Goal: Task Accomplishment & Management: Complete application form

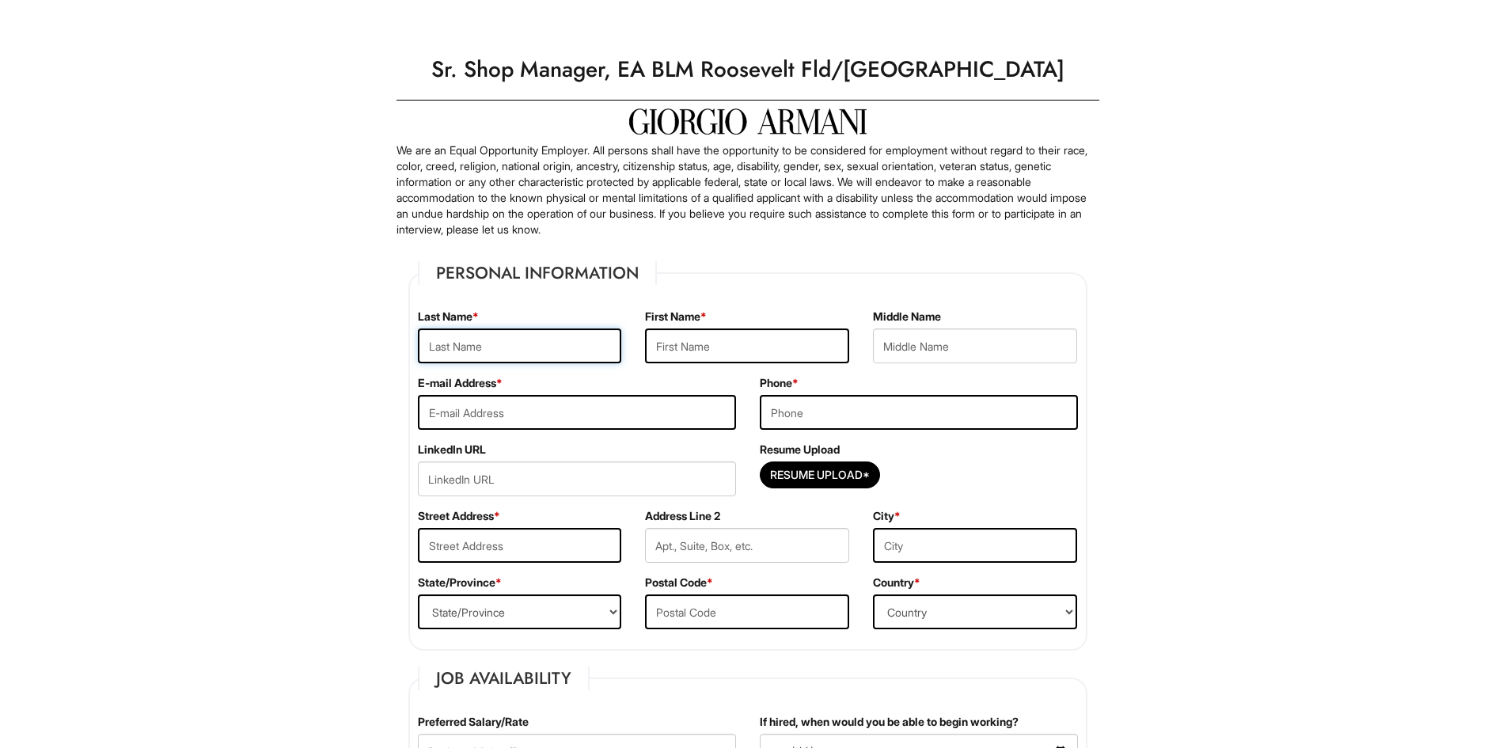
click at [509, 347] on input "text" at bounding box center [520, 345] width 204 height 35
type input "Altiner"
type input "Ebru"
type input "[EMAIL_ADDRESS][DOMAIN_NAME]"
type input "6318821664"
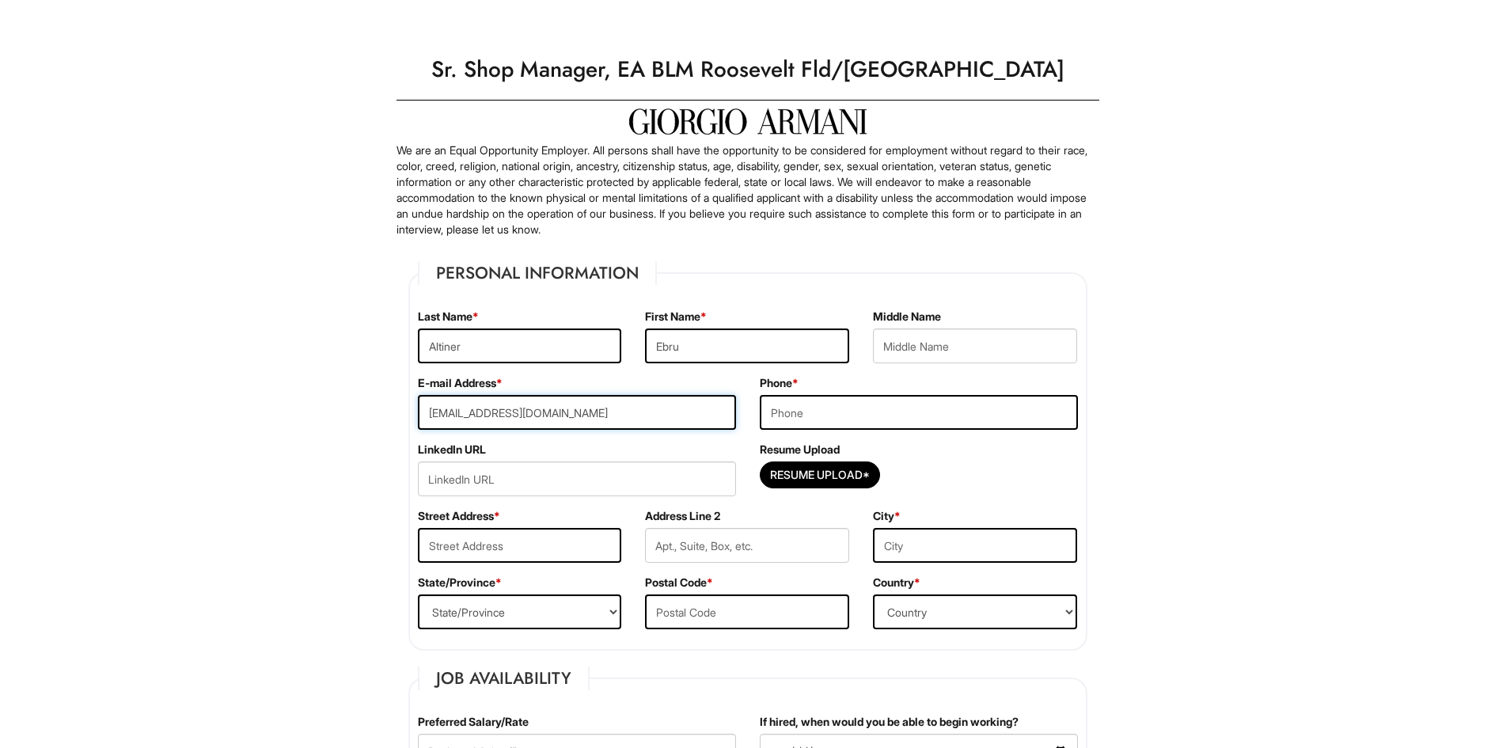
type input "175 North Lane"
type input "Smithtown"
select select "NY"
type input "11787"
select select "United States of America"
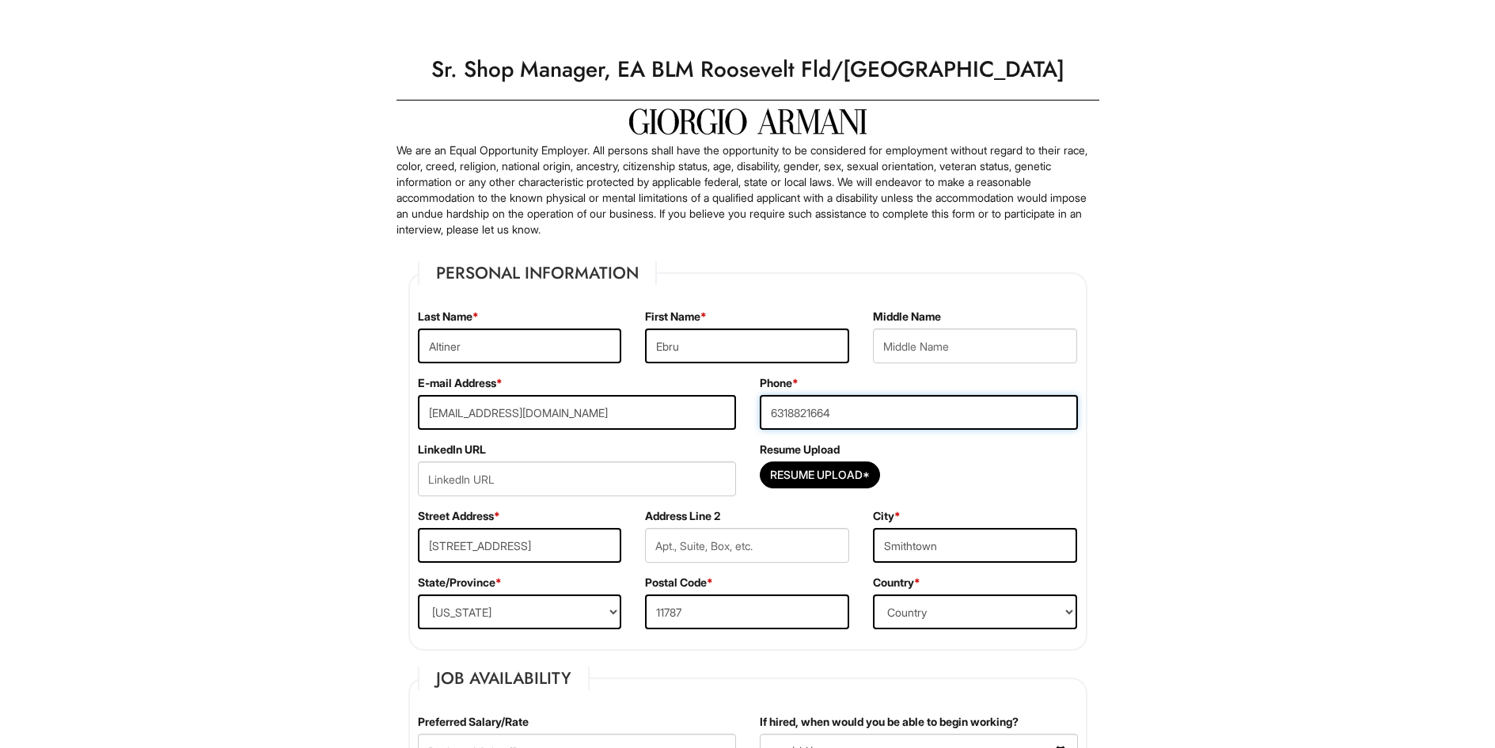
click at [1035, 419] on input "6318821664" at bounding box center [919, 412] width 318 height 35
click at [835, 472] on input "Resume Upload*" at bounding box center [819, 474] width 119 height 25
type input "C:\fakepath\Ebru Altiner Resume 2025 (3).pdf"
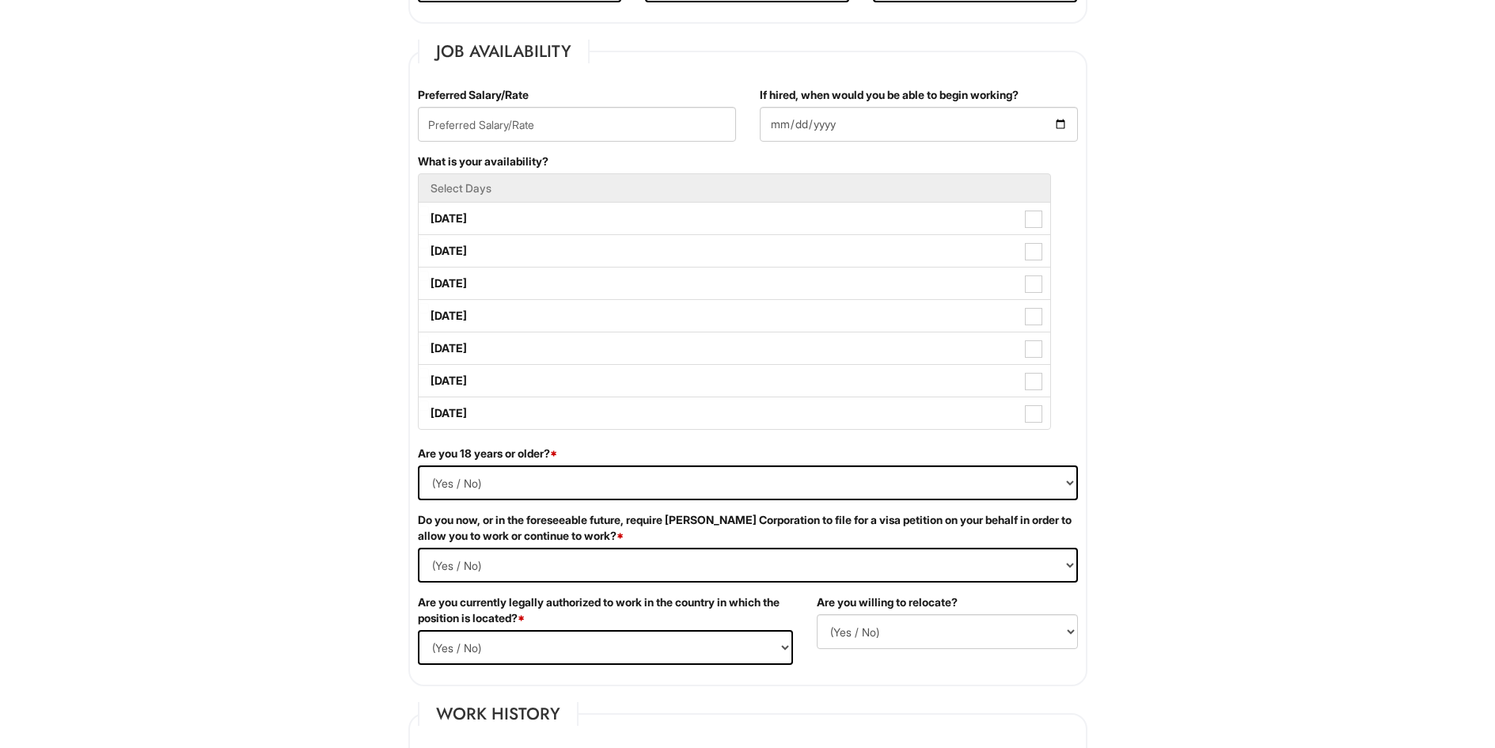
scroll to position [475, 0]
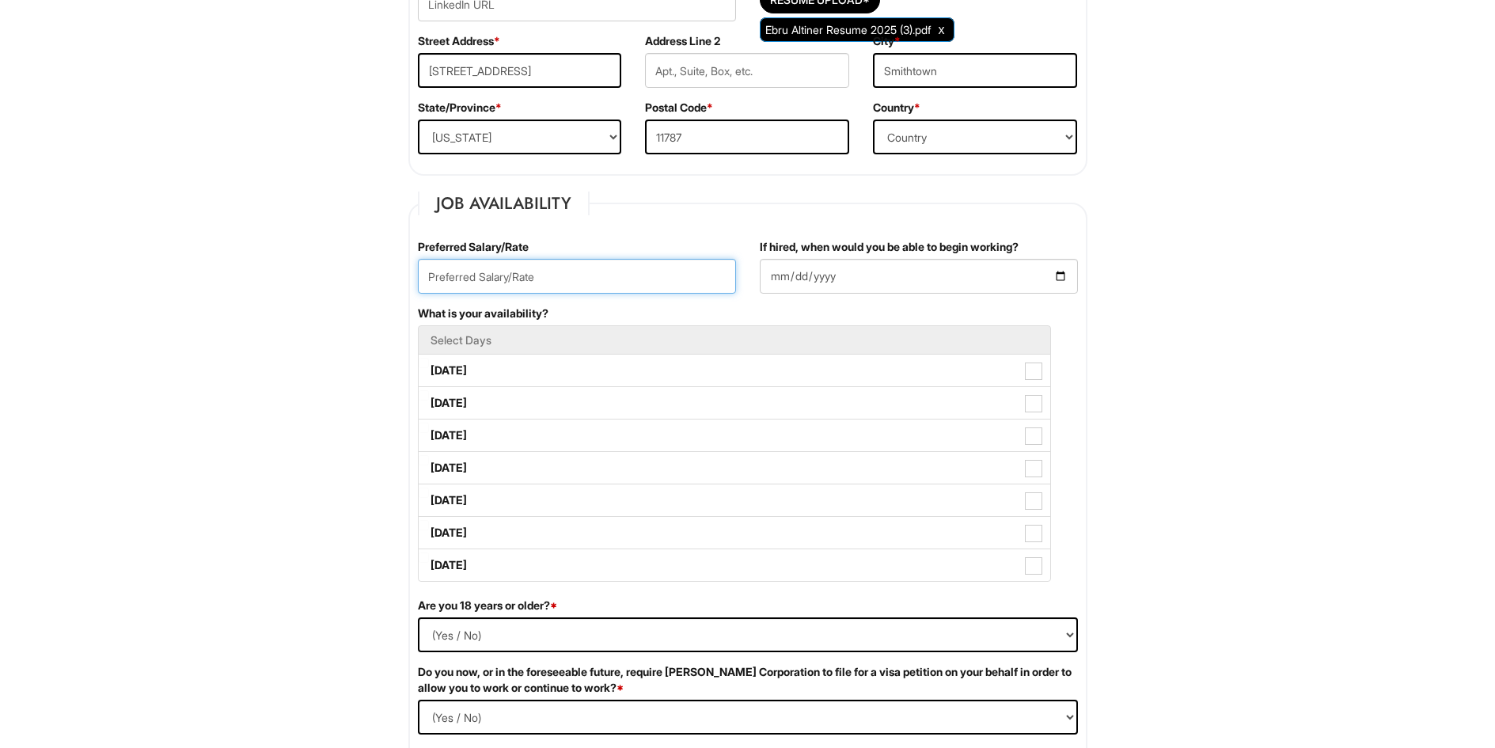
click at [616, 280] on input "text" at bounding box center [577, 276] width 318 height 35
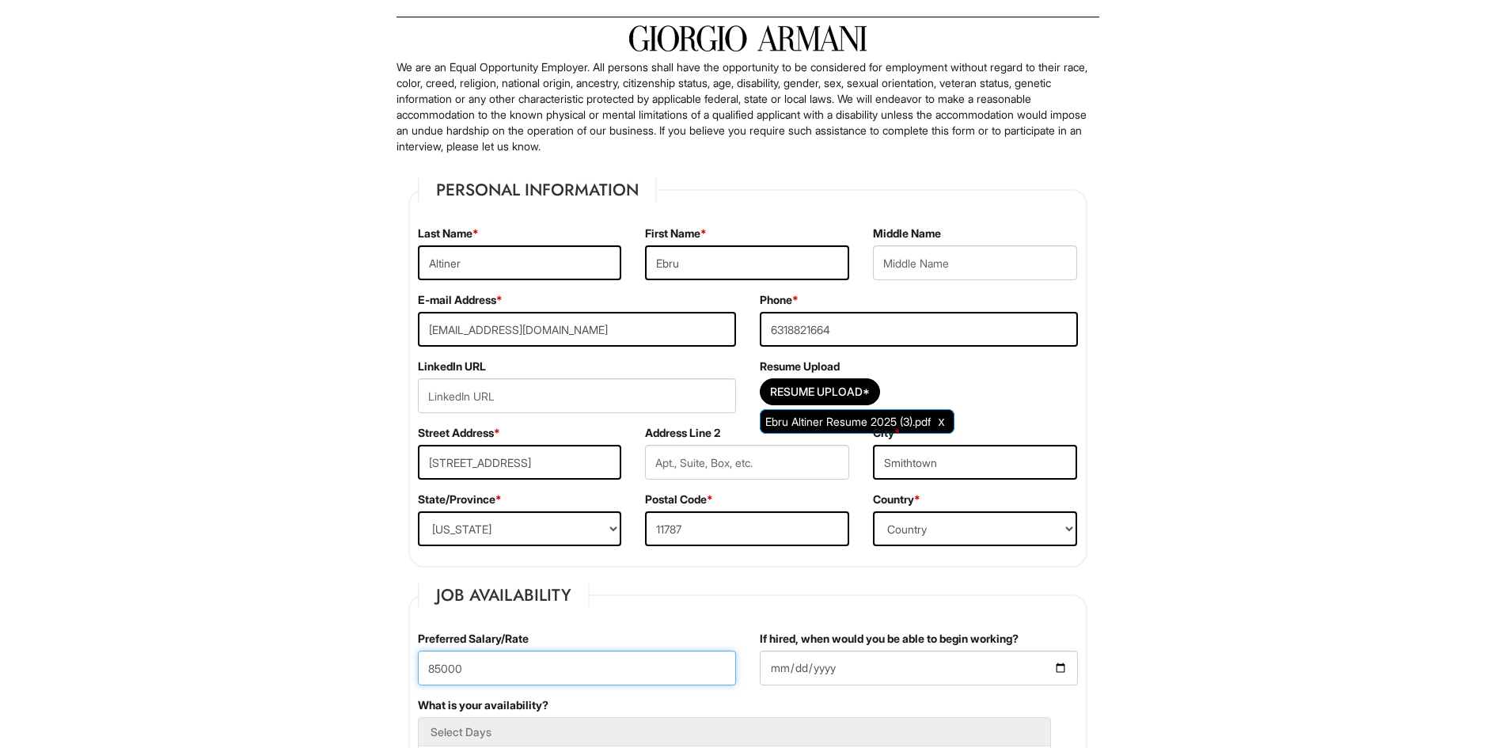
scroll to position [79, 0]
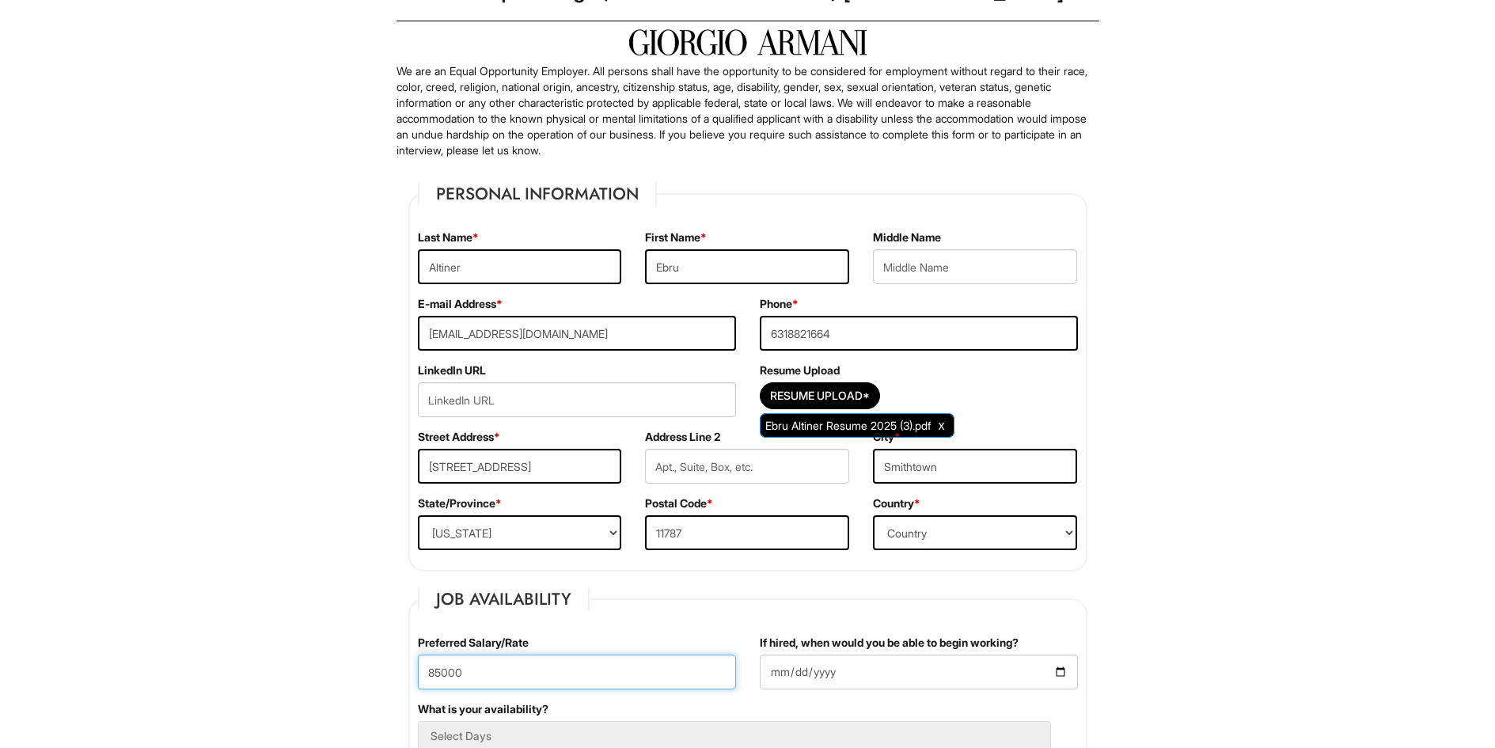
type input "85000"
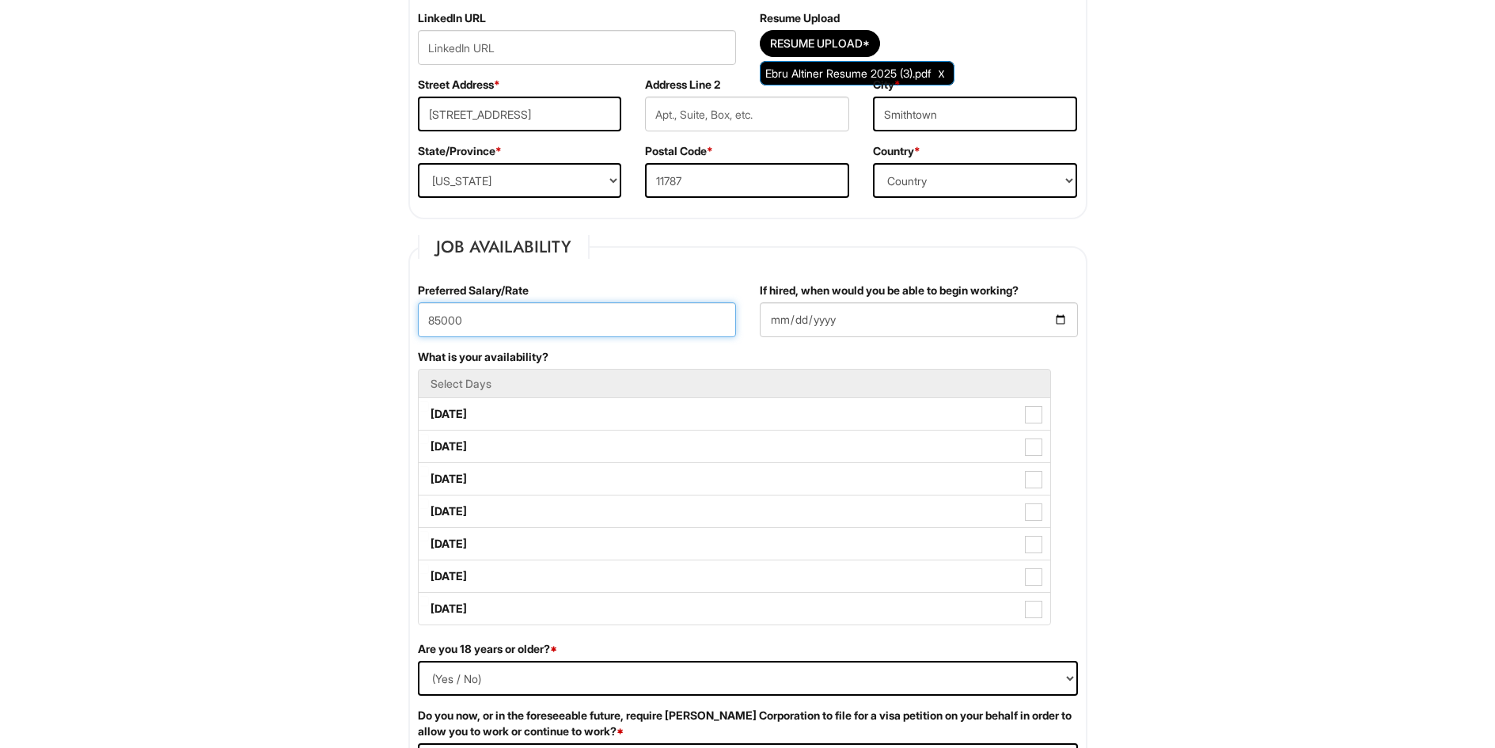
scroll to position [475, 0]
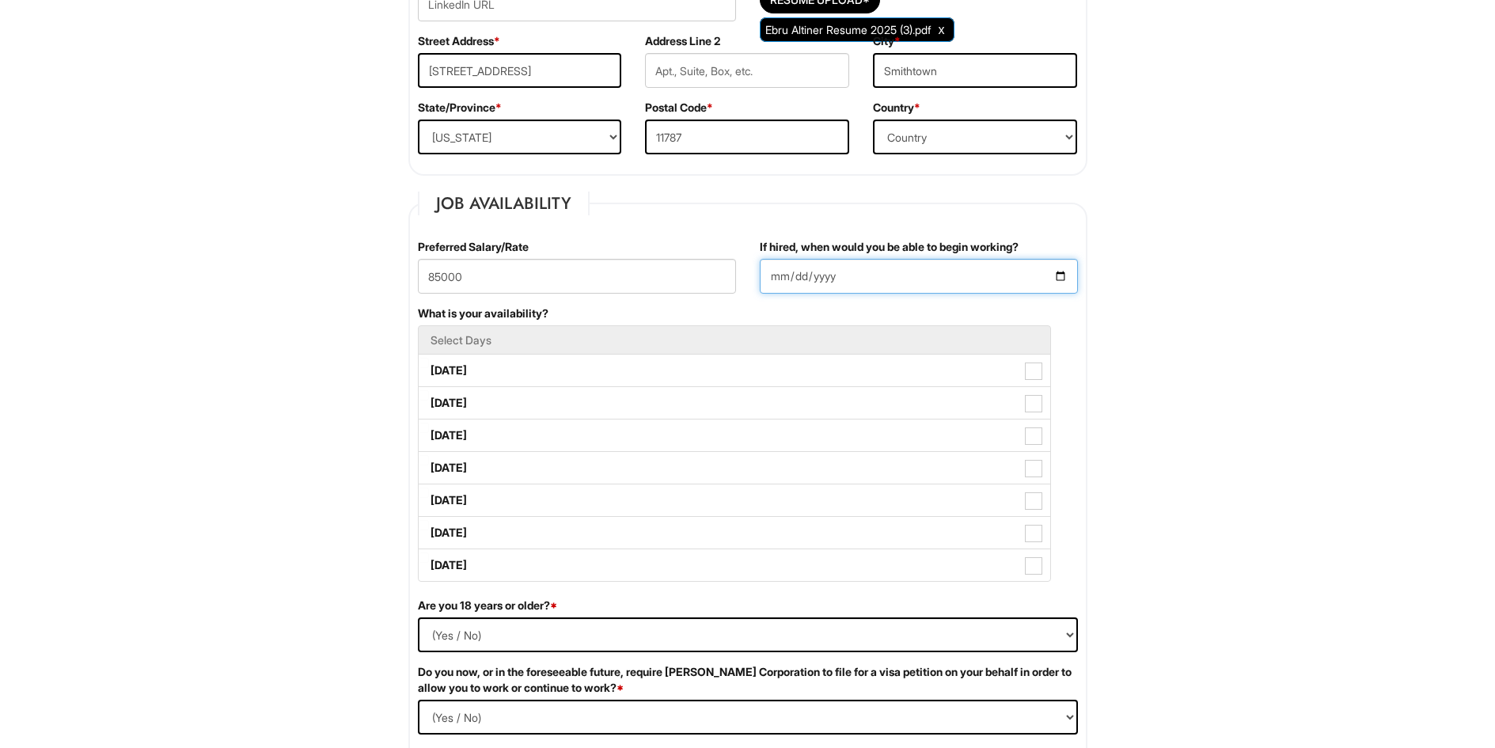
click at [1059, 273] on input "If hired, when would you be able to begin working?" at bounding box center [919, 276] width 318 height 35
type input "2025-09-22"
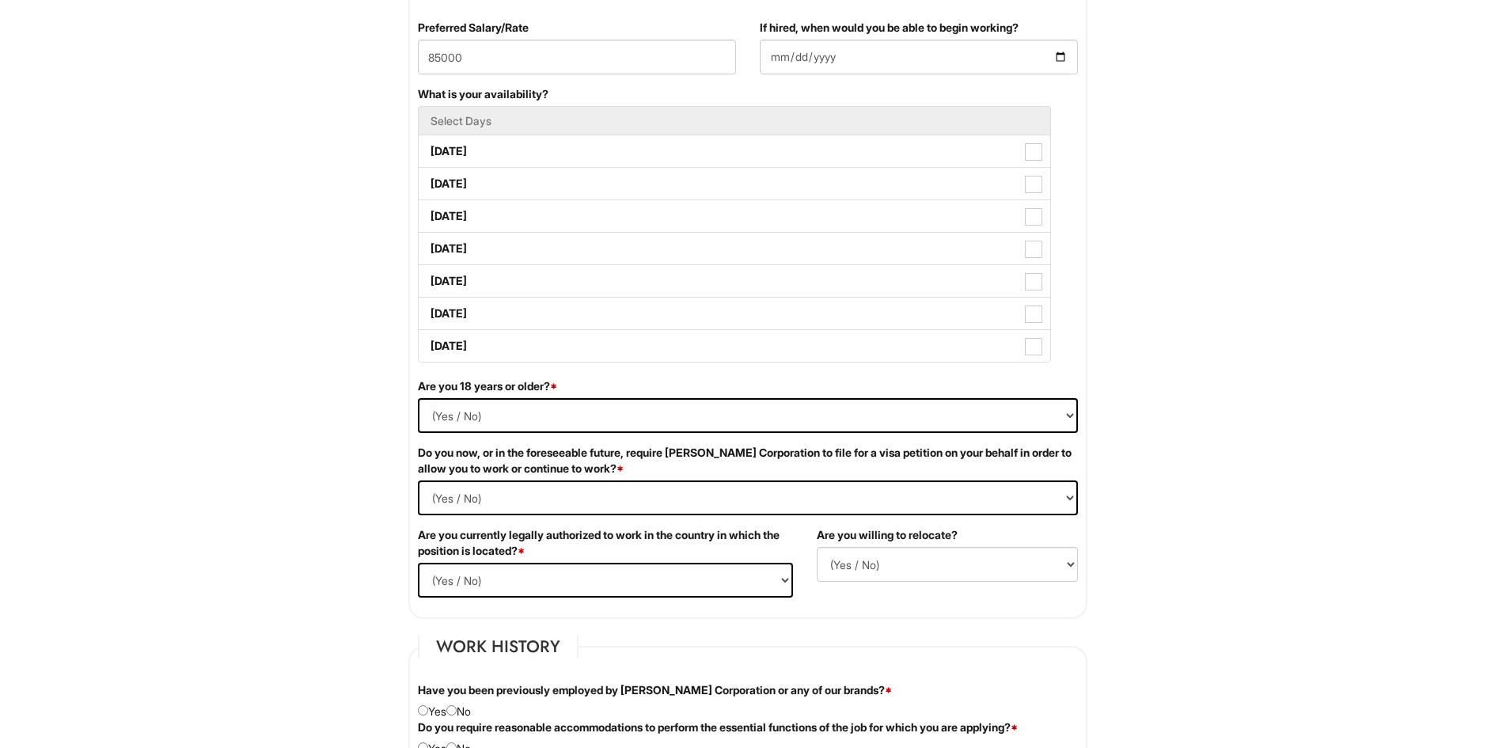
scroll to position [712, 0]
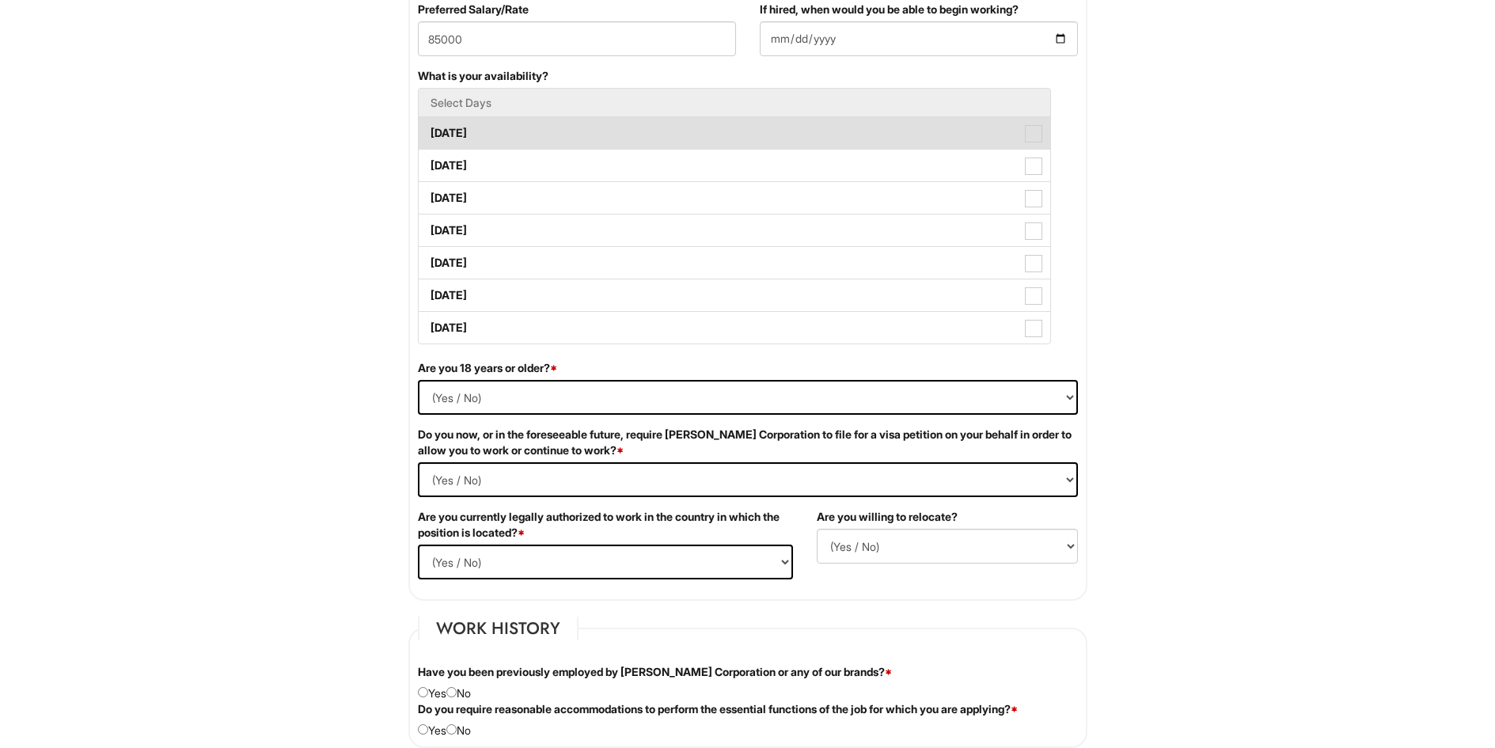
click at [1036, 128] on span at bounding box center [1033, 133] width 17 height 17
click at [429, 128] on Available_Monday "Monday" at bounding box center [424, 125] width 10 height 10
checkbox Available_Monday "true"
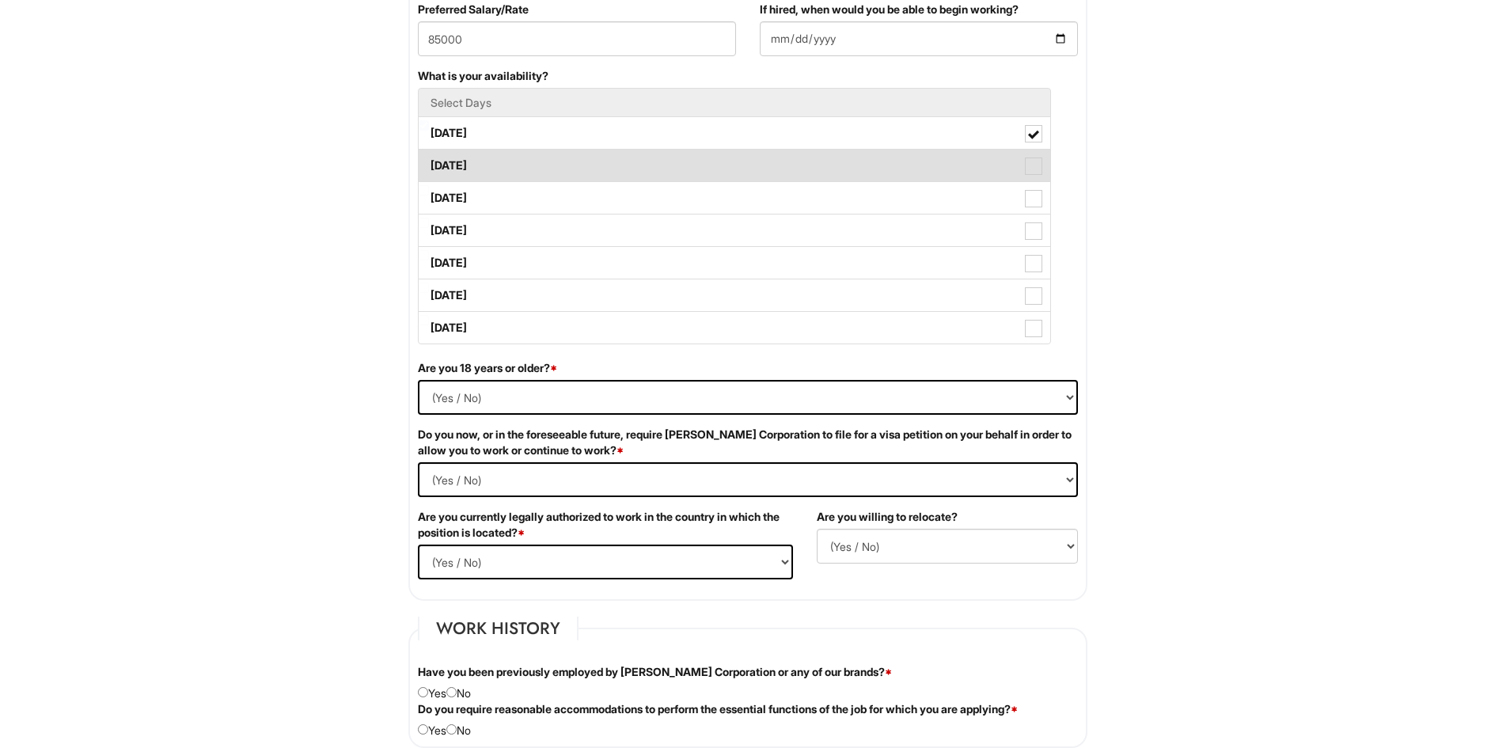
click at [1030, 170] on span at bounding box center [1033, 165] width 17 height 17
click at [429, 163] on Available_Tuesday "Tuesday" at bounding box center [424, 158] width 10 height 10
checkbox Available_Tuesday "true"
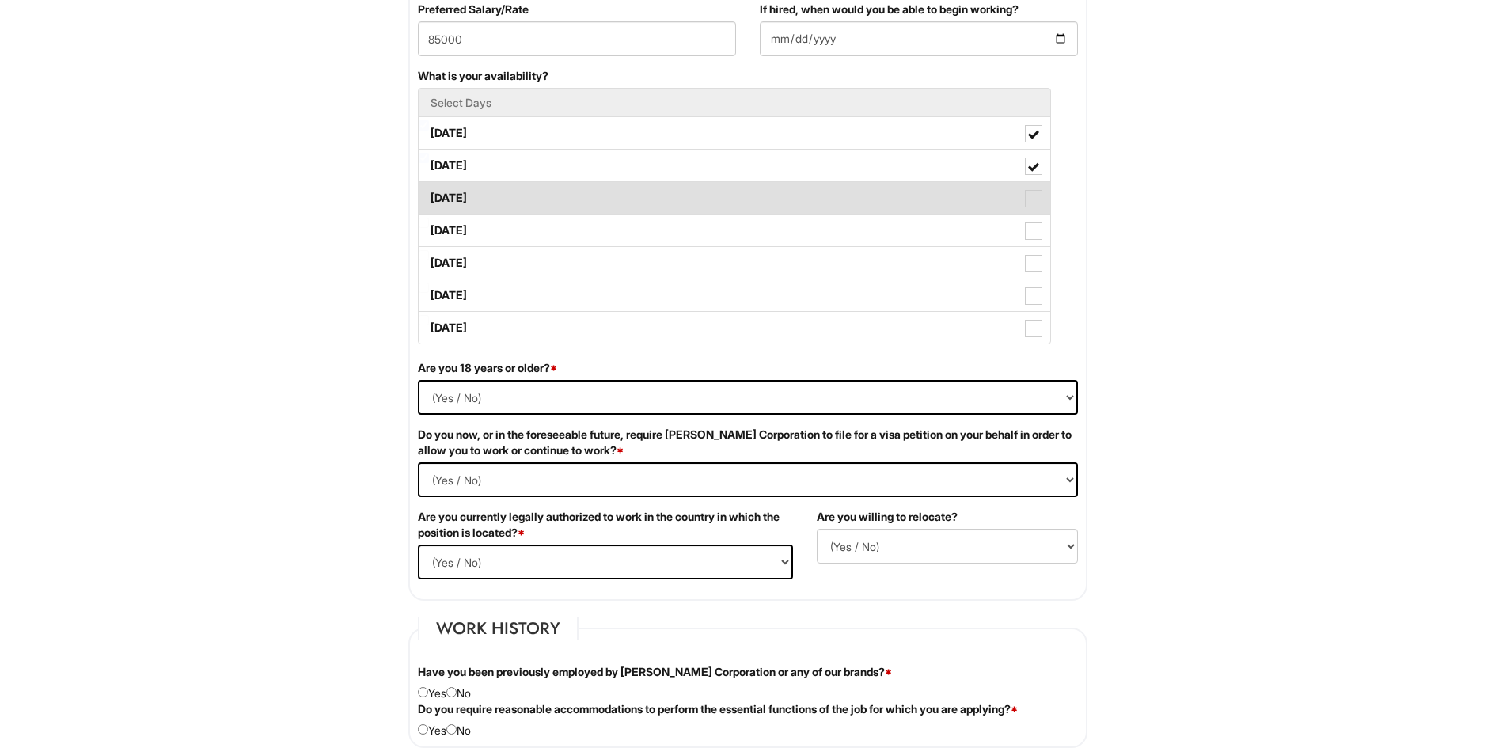
click at [1035, 189] on label "Wednesday" at bounding box center [734, 198] width 631 height 32
click at [429, 189] on Available_Wednesday "Wednesday" at bounding box center [424, 190] width 10 height 10
checkbox Available_Wednesday "true"
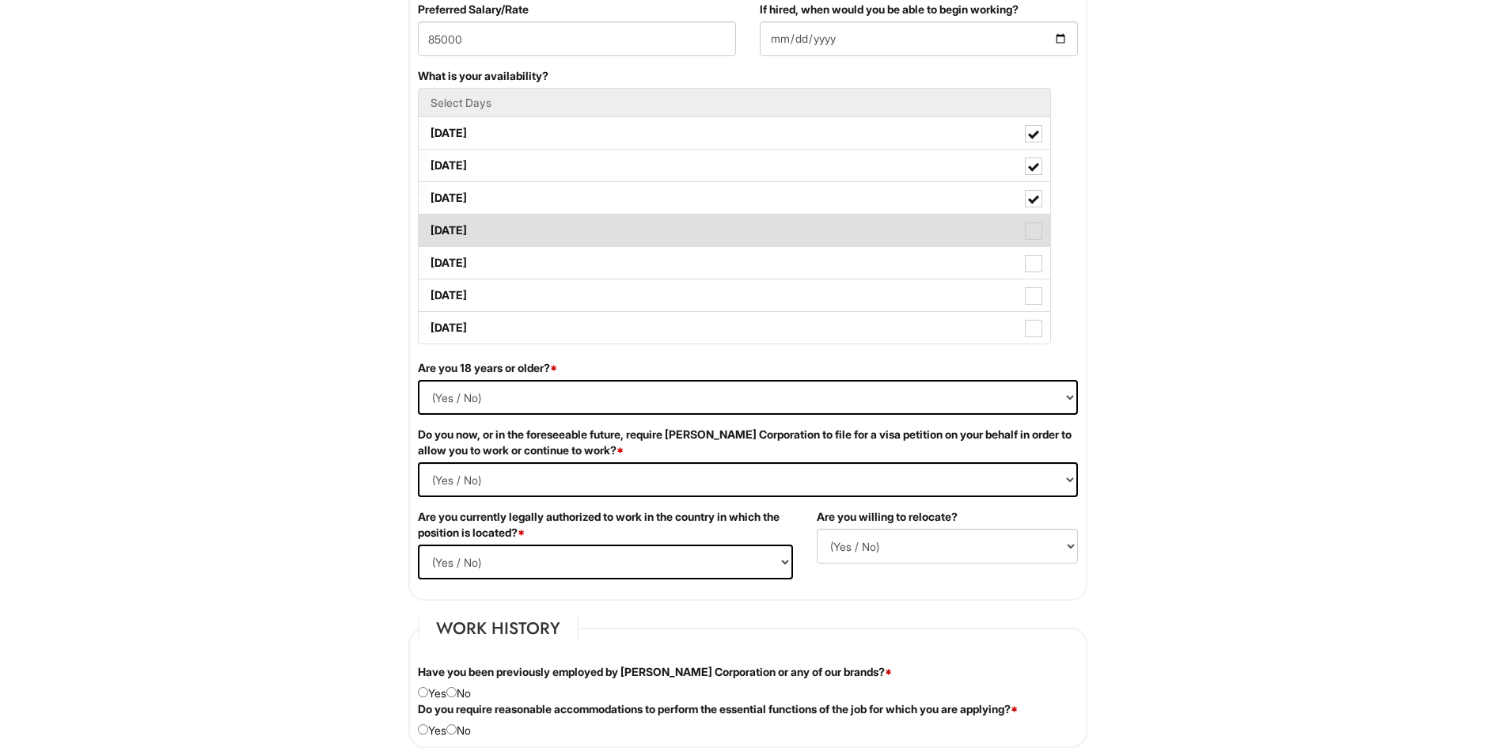
drag, startPoint x: 1032, startPoint y: 227, endPoint x: 1036, endPoint y: 277, distance: 50.0
click at [1032, 228] on span at bounding box center [1033, 230] width 17 height 17
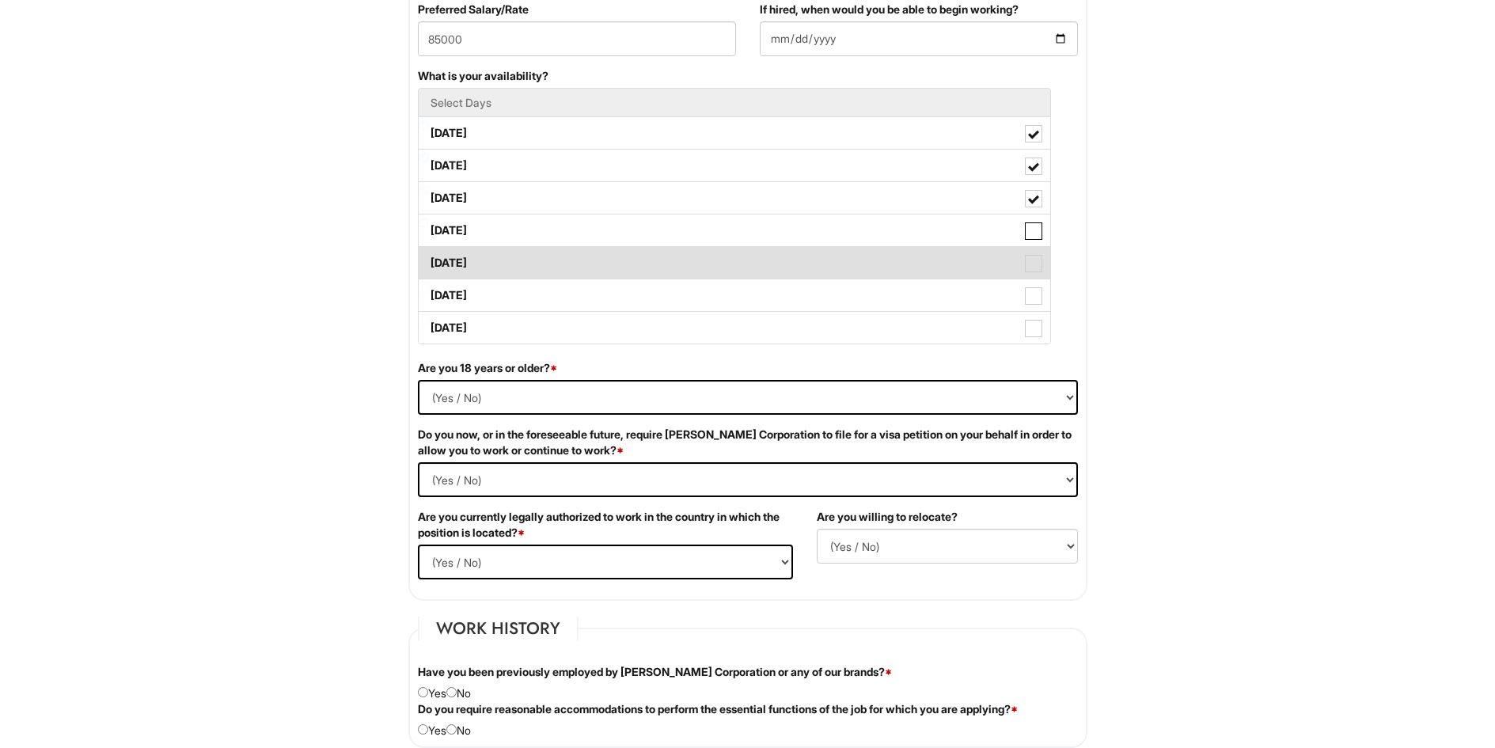
click at [429, 228] on Available_Thursday "Thursday" at bounding box center [424, 223] width 10 height 10
checkbox Available_Thursday "true"
click at [1031, 262] on span at bounding box center [1033, 263] width 17 height 17
click at [429, 260] on Available_Friday "Friday" at bounding box center [424, 255] width 10 height 10
checkbox Available_Friday "true"
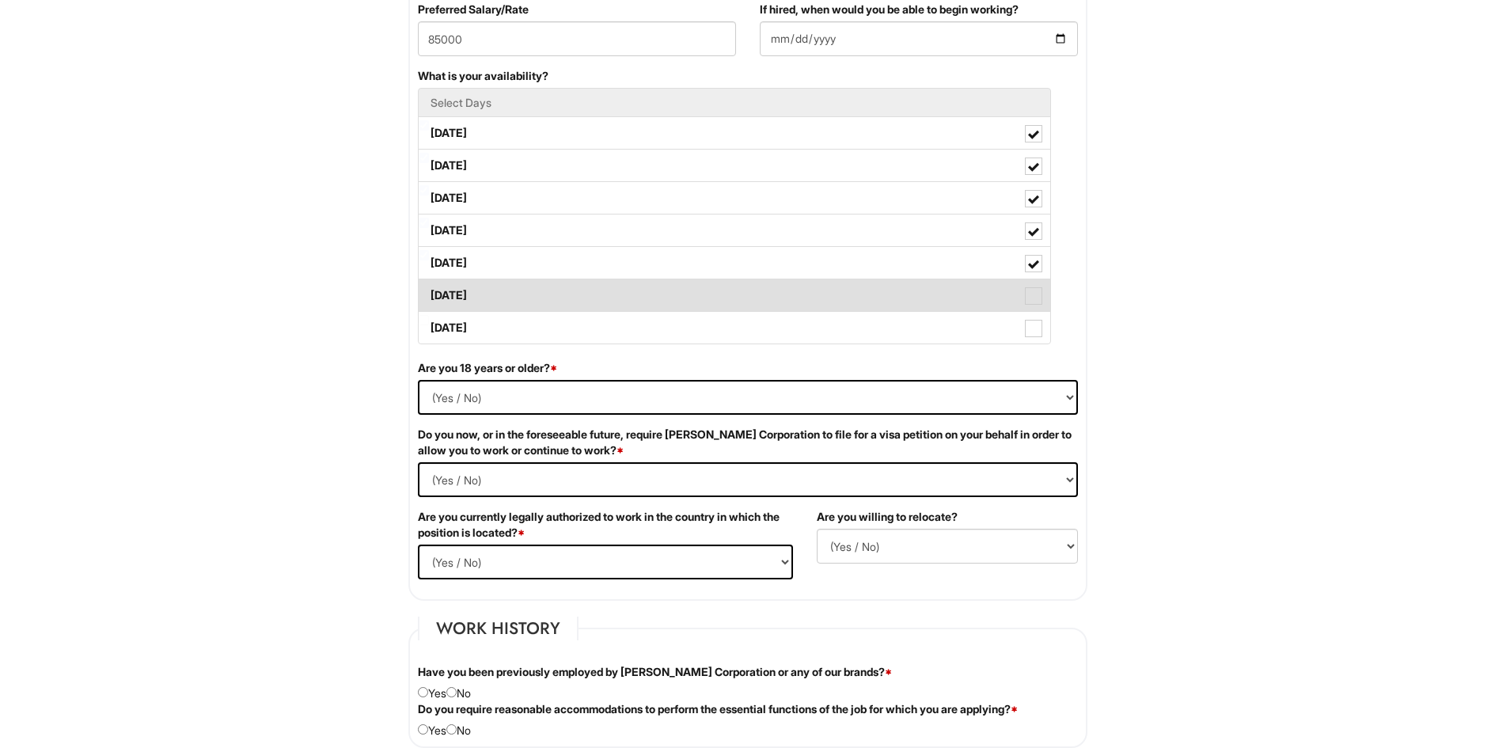
click at [1036, 290] on span at bounding box center [1033, 295] width 17 height 17
click at [429, 290] on Available_Saturday "Saturday" at bounding box center [424, 287] width 10 height 10
checkbox Available_Saturday "true"
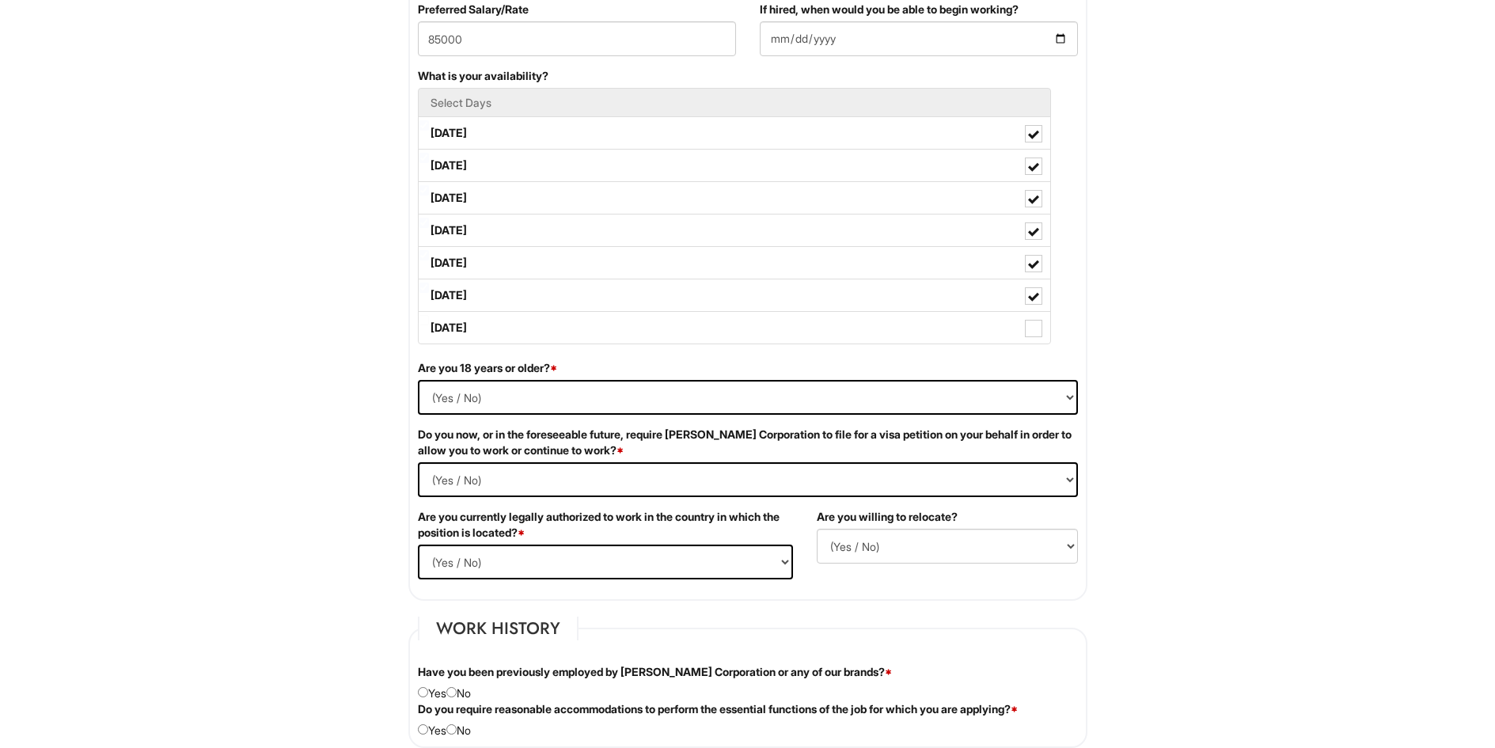
drag, startPoint x: 1031, startPoint y: 319, endPoint x: 1072, endPoint y: 322, distance: 41.3
click at [1032, 320] on label "Sunday" at bounding box center [734, 328] width 631 height 32
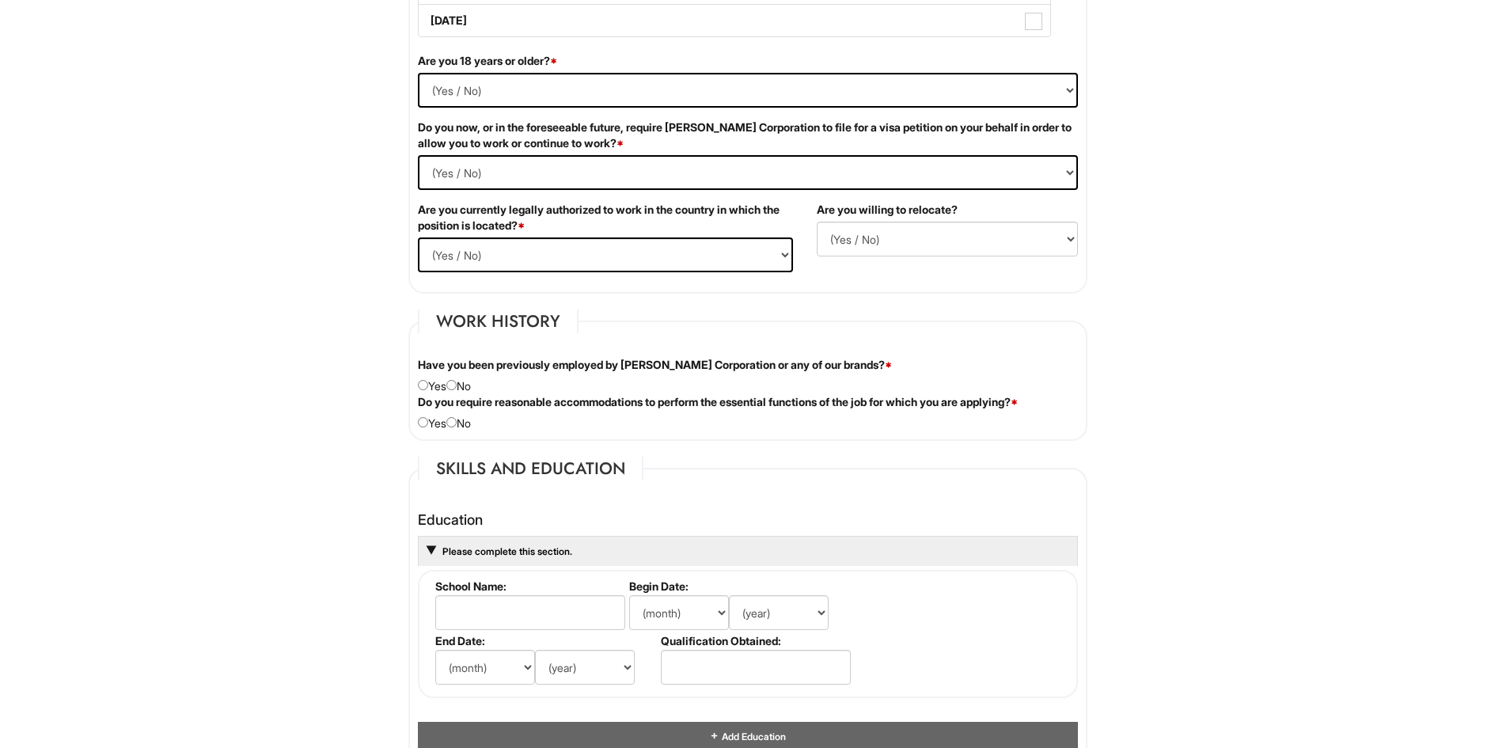
scroll to position [1029, 0]
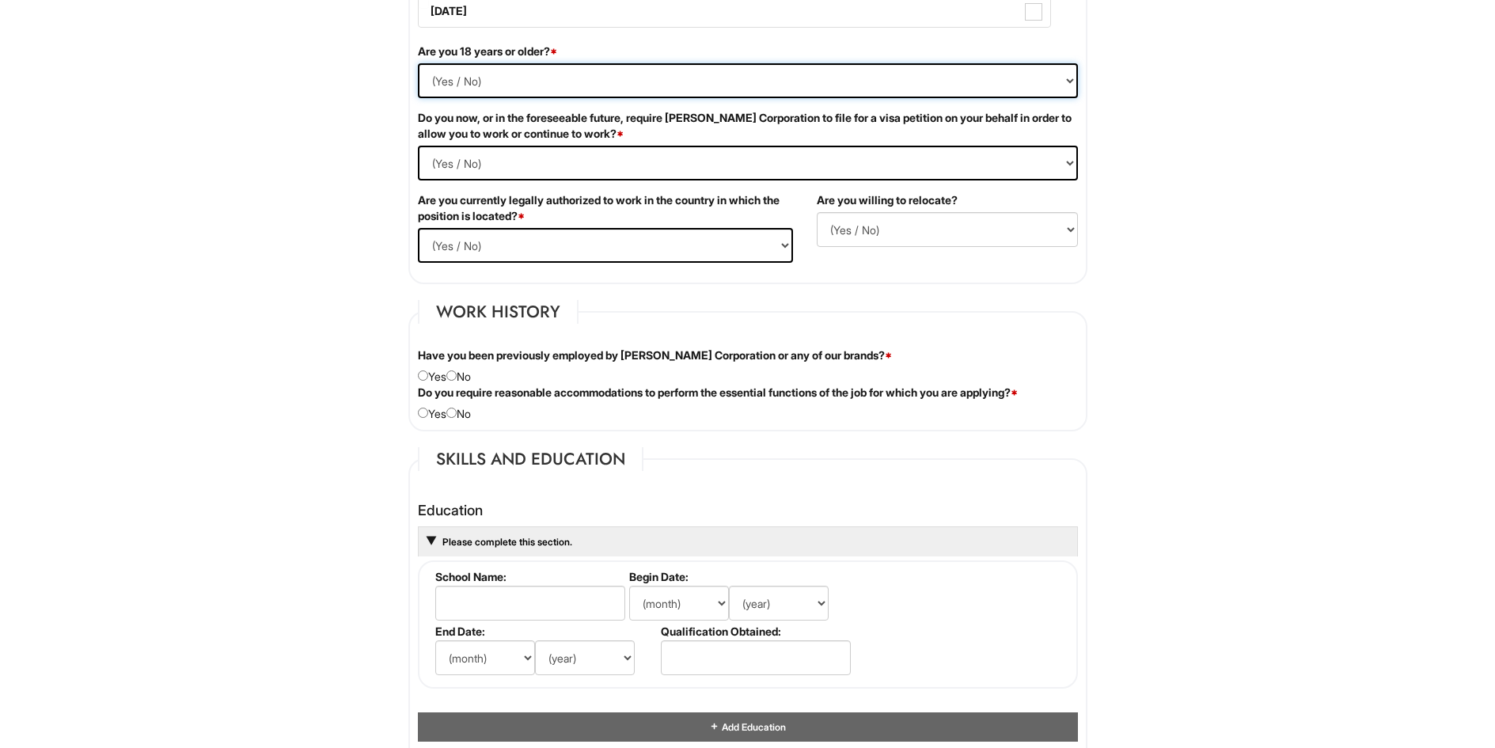
click at [1072, 86] on select "(Yes / No) Yes No" at bounding box center [748, 80] width 660 height 35
select select "Yes"
click at [418, 63] on select "(Yes / No) Yes No" at bounding box center [748, 80] width 660 height 35
click at [1309, 189] on html "Please Complete This Form 1 2 3 Sr. Shop Manager, EA BLM Roosevelt Fld/Huntingt…" at bounding box center [747, 516] width 1495 height 3091
click at [1063, 163] on Required "(Yes / No) Yes No" at bounding box center [748, 163] width 660 height 35
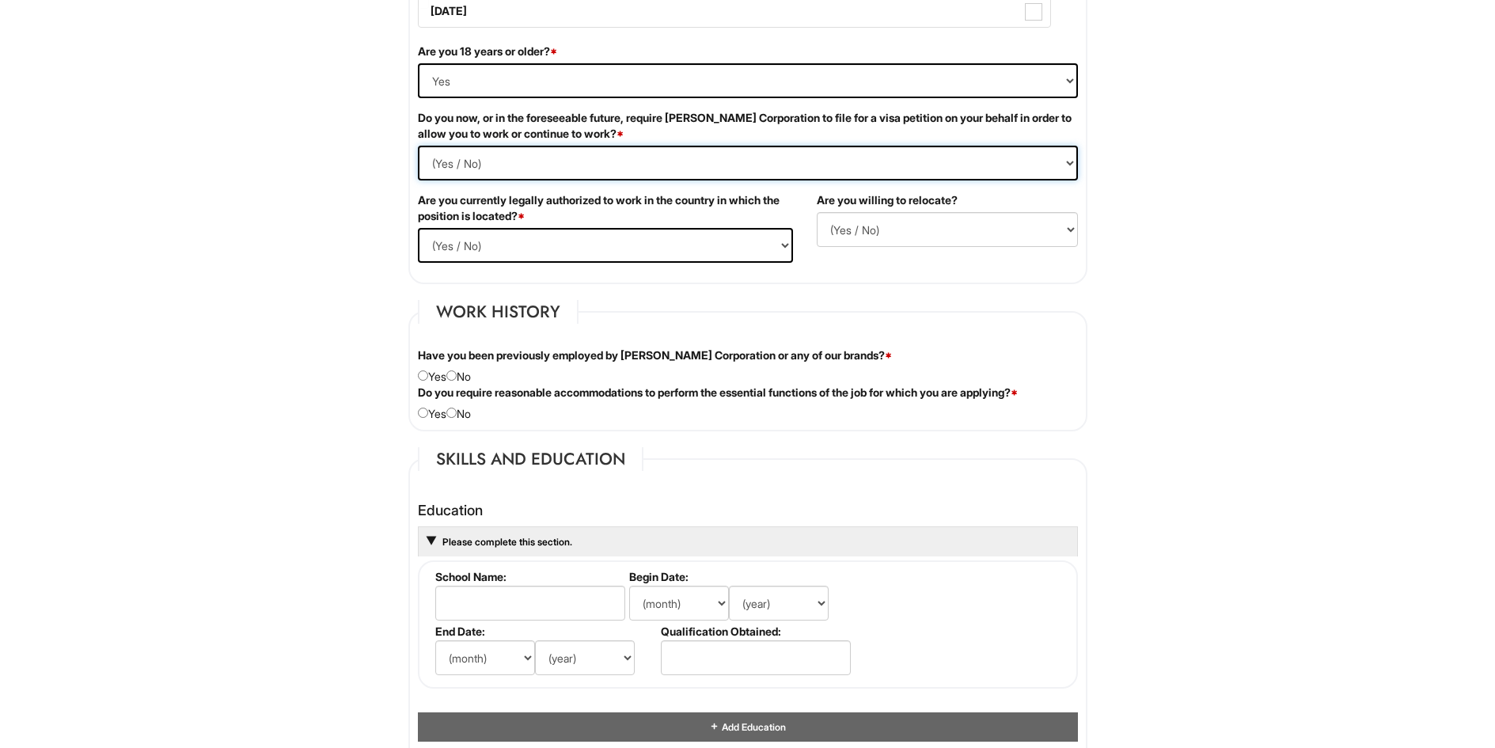
select Required "No"
click at [418, 146] on Required "(Yes / No) Yes No" at bounding box center [748, 163] width 660 height 35
click at [1275, 263] on html "Please Complete This Form 1 2 3 Sr. Shop Manager, EA BLM Roosevelt Fld/Huntingt…" at bounding box center [747, 516] width 1495 height 3091
click at [784, 246] on select "(Yes / No) Yes No" at bounding box center [605, 245] width 375 height 35
select select "Yes"
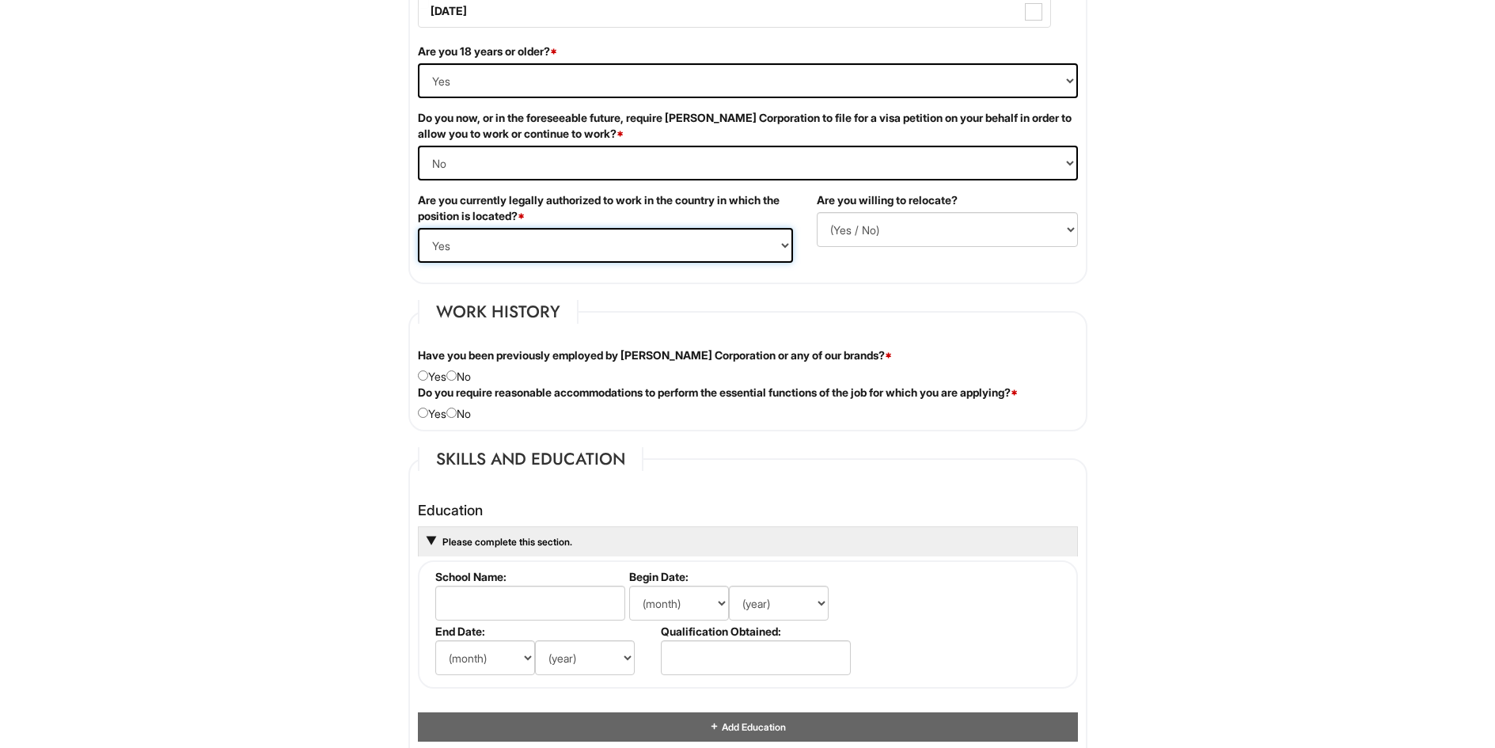
click at [418, 228] on select "(Yes / No) Yes No" at bounding box center [605, 245] width 375 height 35
click at [1065, 228] on select "(Yes / No) No Yes" at bounding box center [947, 229] width 261 height 35
select select "Y"
click at [817, 212] on select "(Yes / No) No Yes" at bounding box center [947, 229] width 261 height 35
click at [1068, 228] on select "(Yes / No) No Yes" at bounding box center [947, 229] width 261 height 35
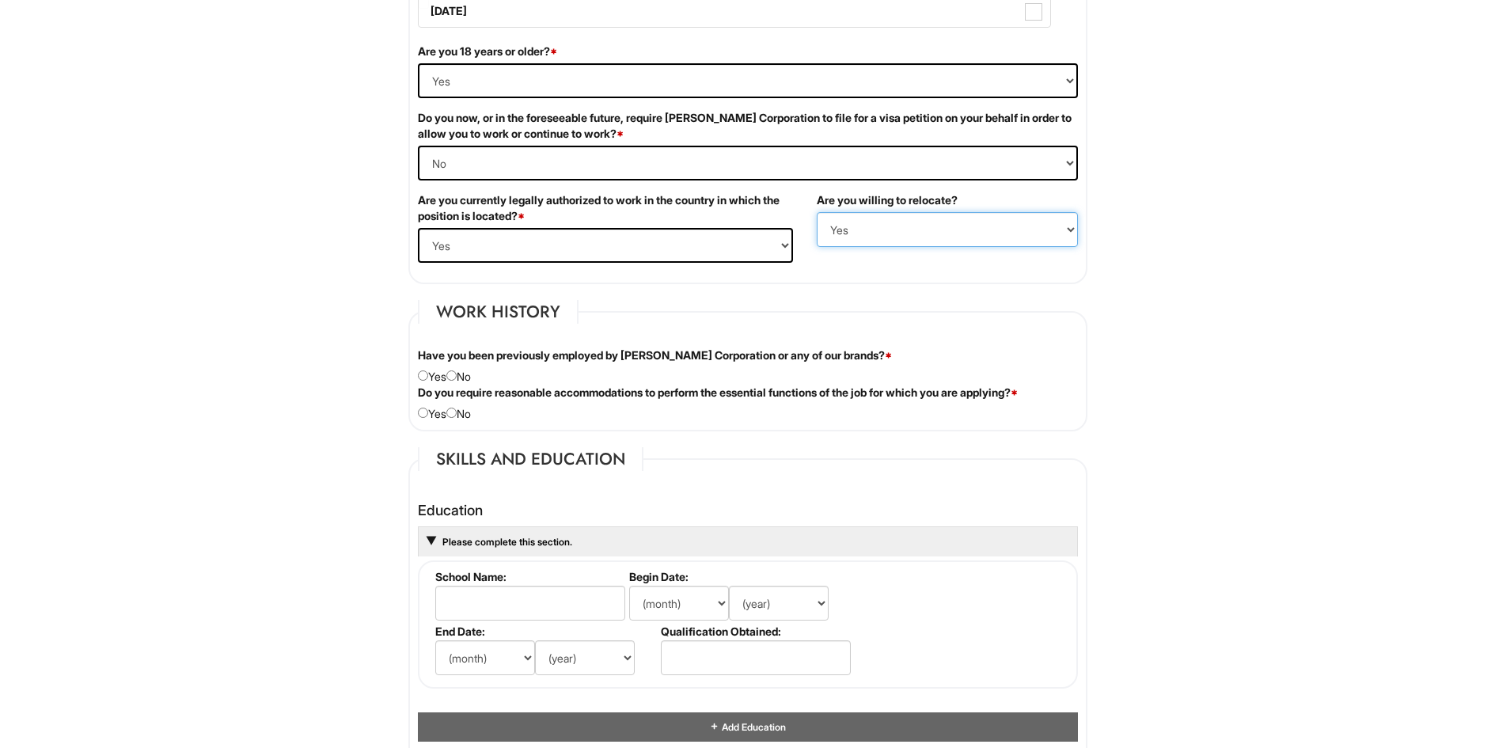
select select
click at [817, 212] on select "(Yes / No) No Yes" at bounding box center [947, 229] width 261 height 35
click at [1235, 284] on html "Please Complete This Form 1 2 3 Sr. Shop Manager, EA BLM Roosevelt Fld/Huntingt…" at bounding box center [747, 516] width 1495 height 3091
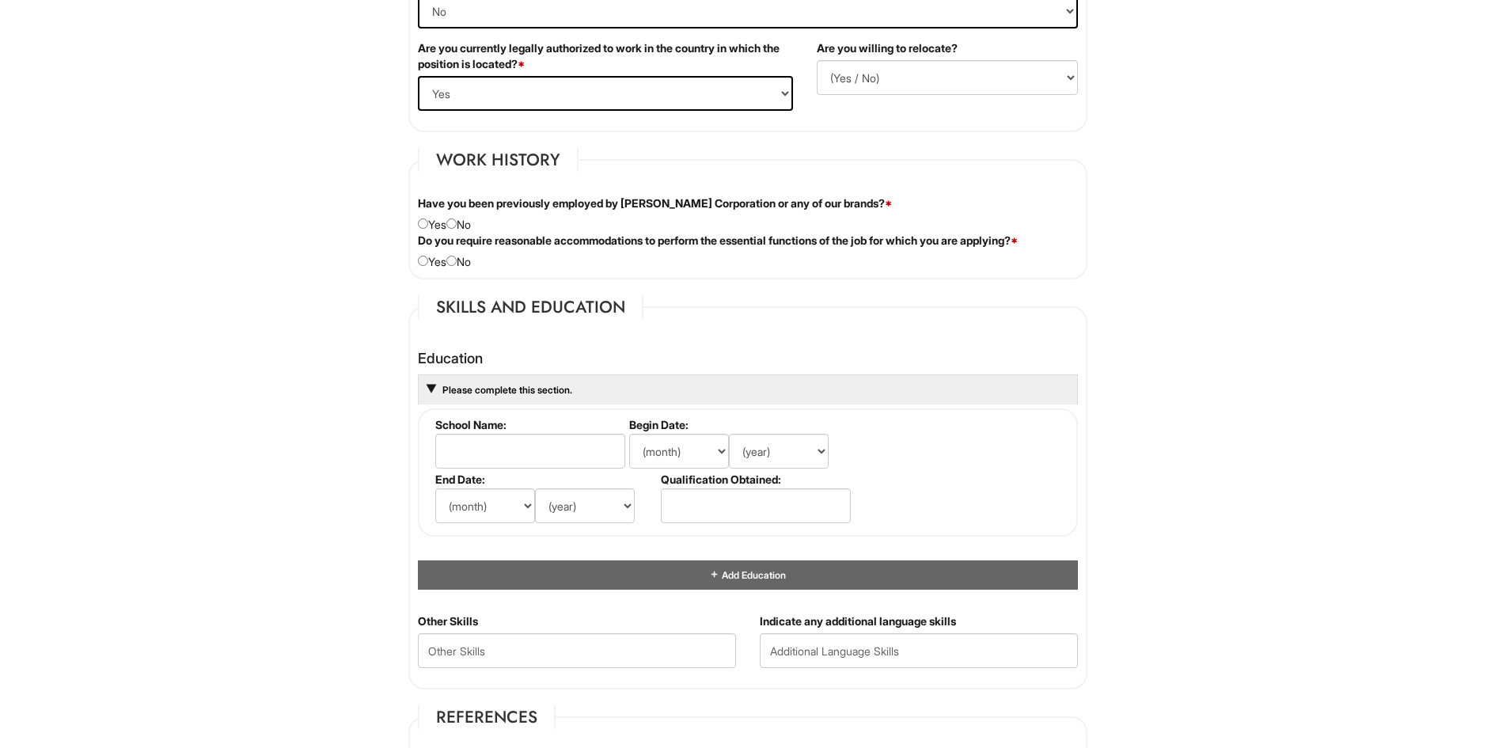
scroll to position [1187, 0]
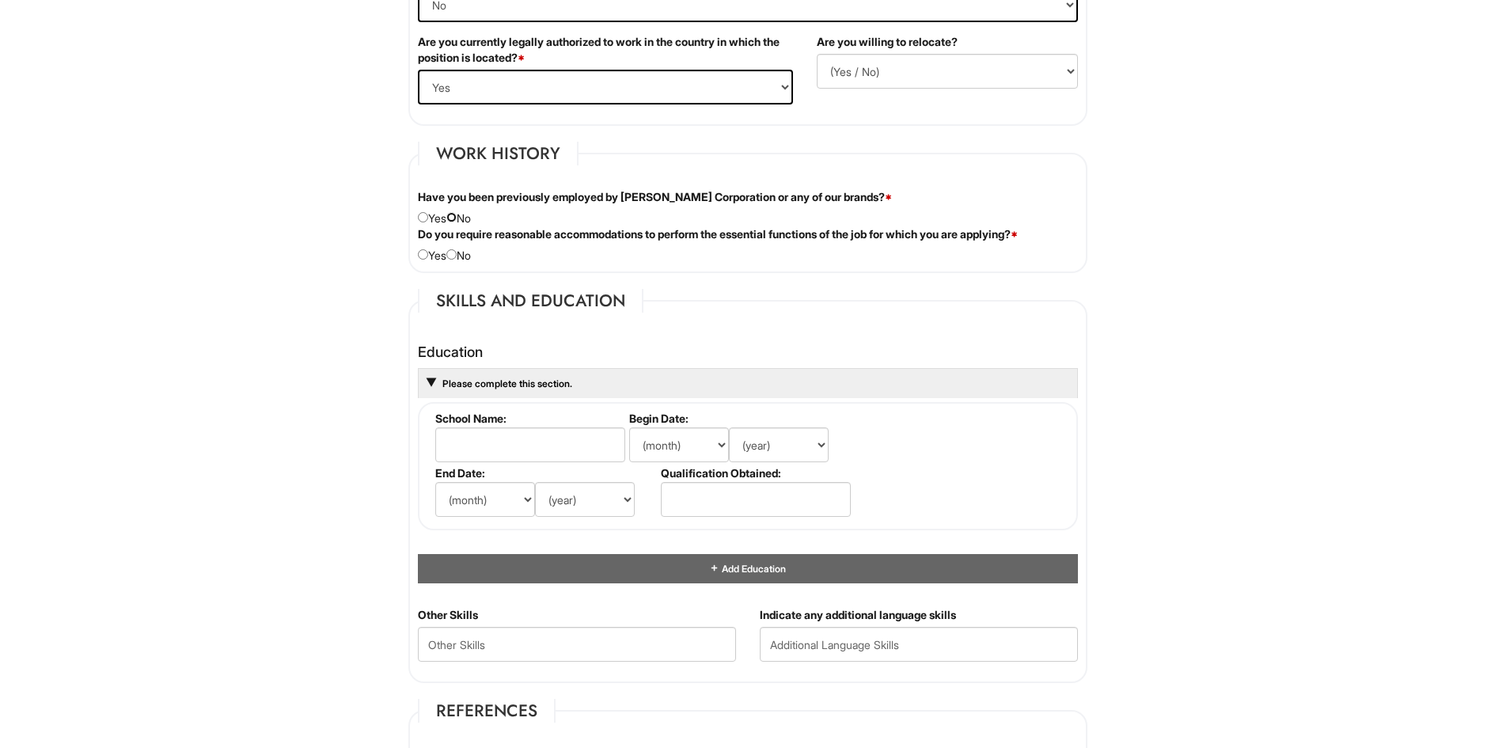
click at [453, 214] on input "radio" at bounding box center [451, 217] width 10 height 10
radio input "true"
click at [456, 251] on input "radio" at bounding box center [451, 254] width 10 height 10
radio input "true"
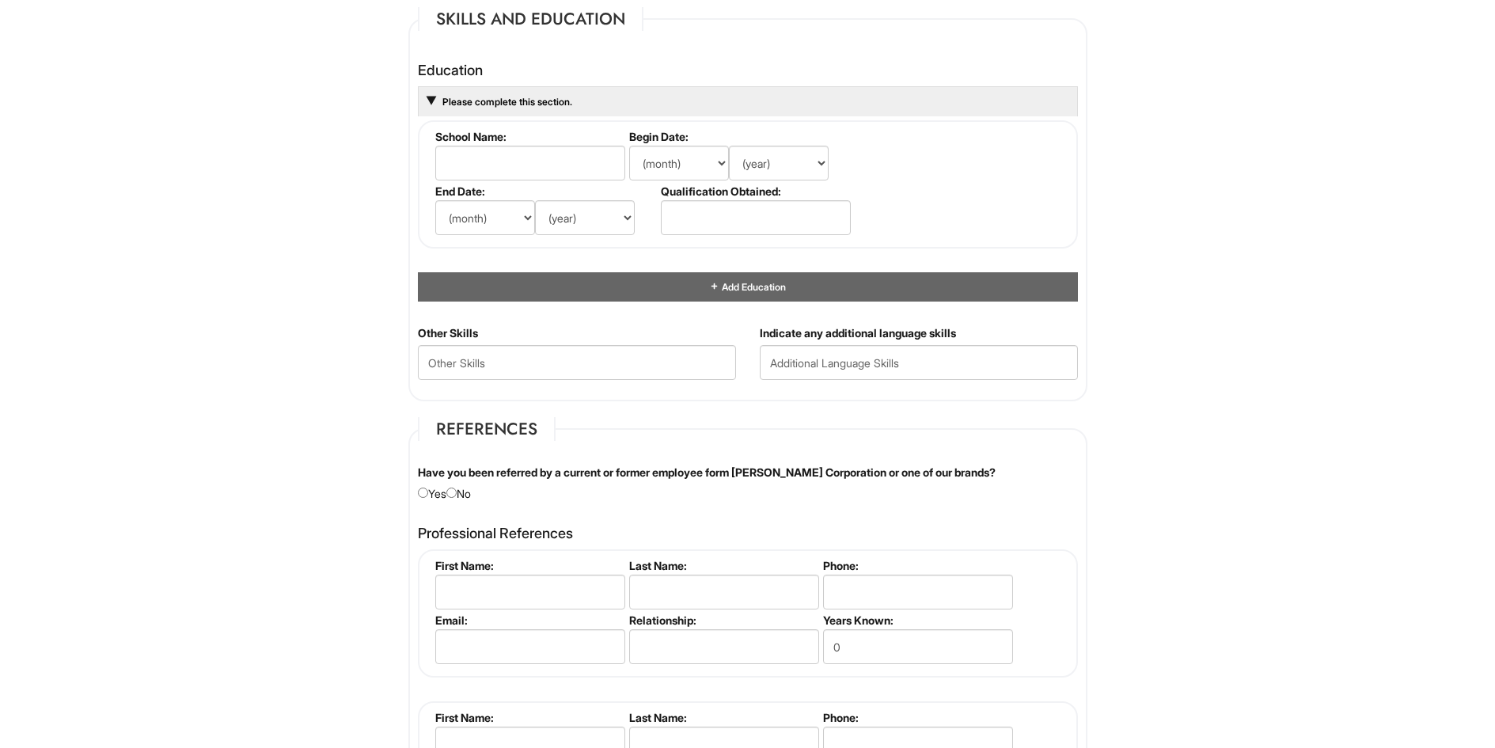
scroll to position [1503, 0]
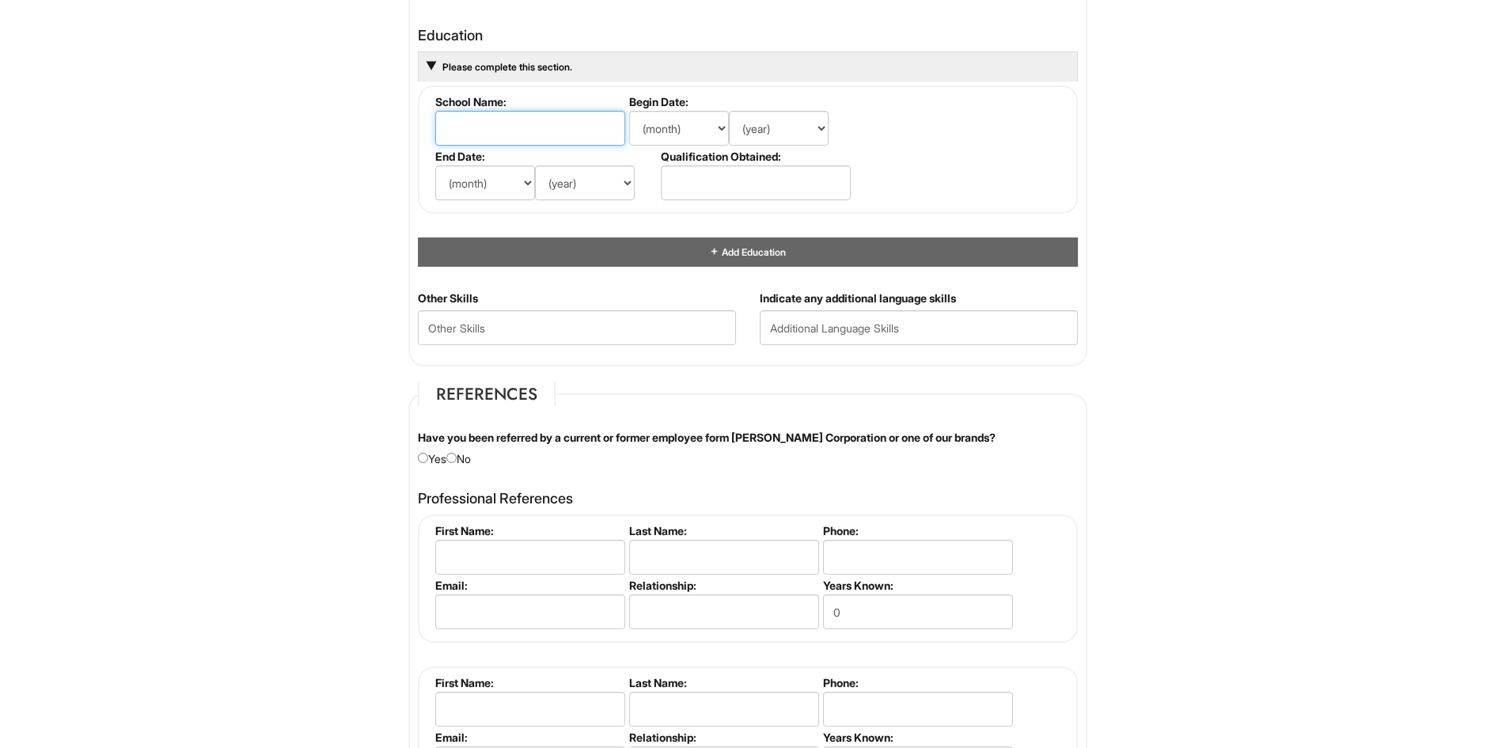
click at [514, 136] on input "text" at bounding box center [530, 128] width 190 height 35
type input "Istanbul technical University"
click at [720, 126] on select "(month) Jan Feb Mar Apr May Jun Jul Aug Sep Oct Nov Dec" at bounding box center [679, 128] width 100 height 35
select select "9"
click at [629, 111] on select "(month) Jan Feb Mar Apr May Jun Jul Aug Sep Oct Nov Dec" at bounding box center [679, 128] width 100 height 35
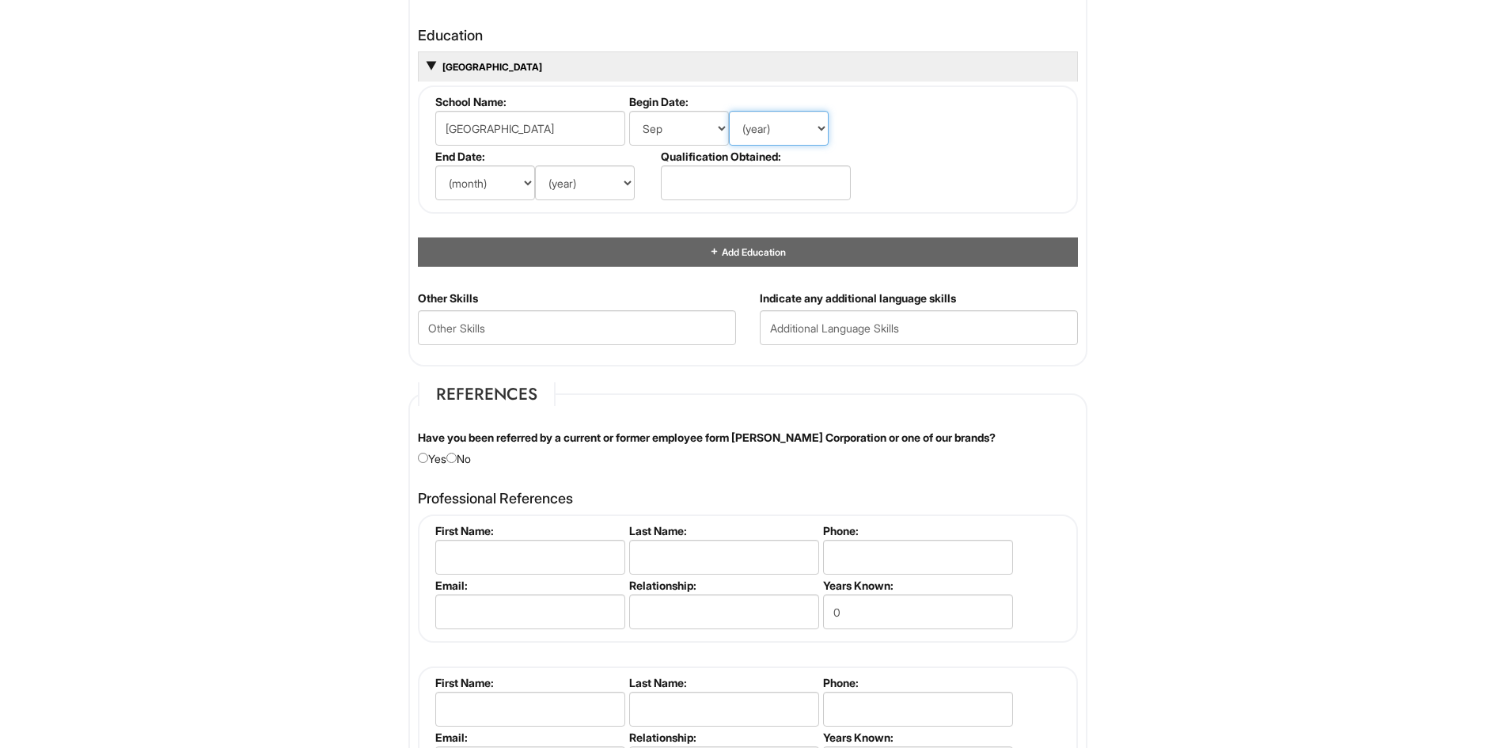
click at [773, 129] on select "(year) 2029 2028 2027 2026 2025 2024 2023 2022 2021 2020 2019 2018 2017 2016 20…" at bounding box center [779, 128] width 100 height 35
select select "1996"
click at [729, 111] on select "(year) 2029 2028 2027 2026 2025 2024 2023 2022 2021 2020 2019 2018 2017 2016 20…" at bounding box center [779, 128] width 100 height 35
click at [502, 187] on select "(month) Jan Feb Mar Apr May Jun Jul Aug Sep Oct Nov Dec" at bounding box center [485, 182] width 100 height 35
select select "7"
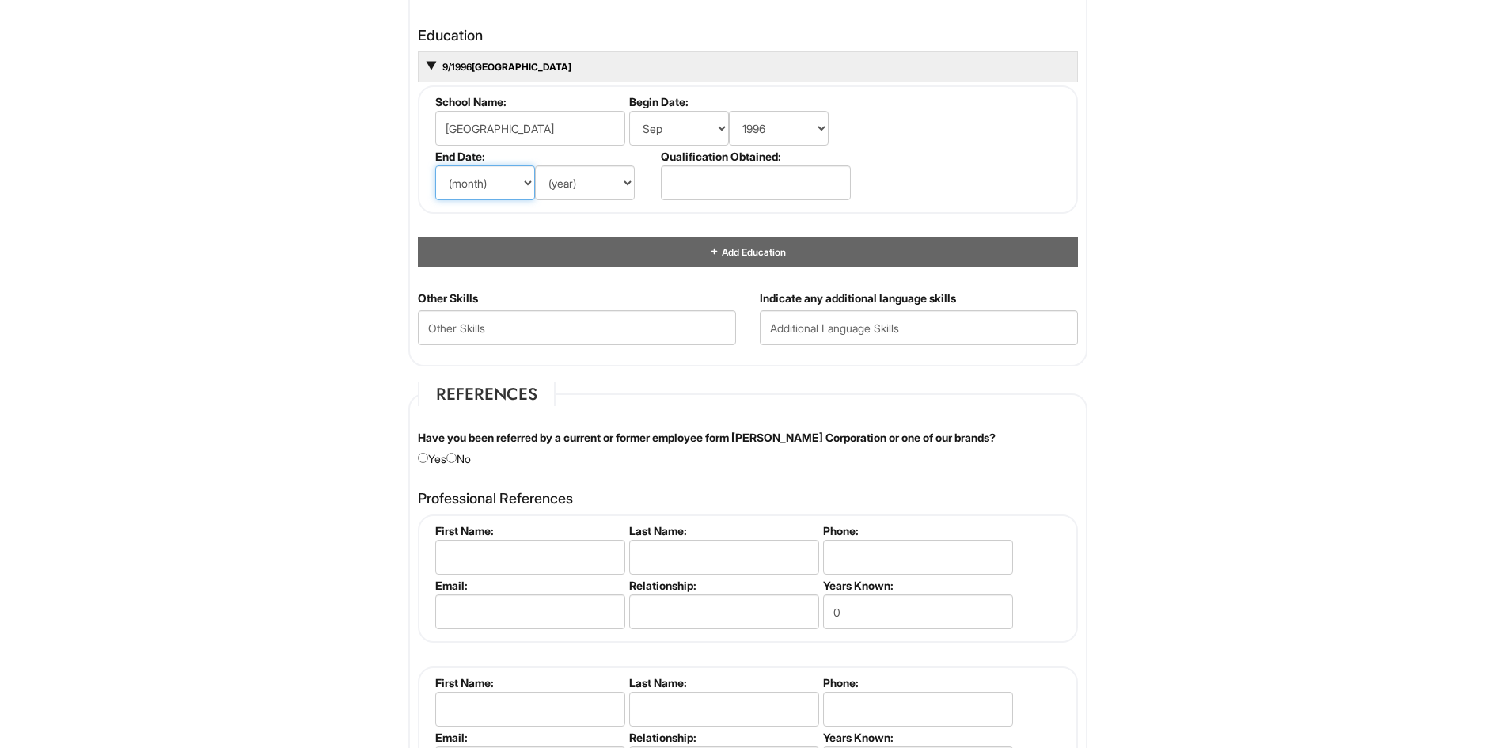
click at [435, 165] on select "(month) Jan Feb Mar Apr May Jun Jul Aug Sep Oct Nov Dec" at bounding box center [485, 182] width 100 height 35
click at [602, 180] on select "(year) 2029 2028 2027 2026 2025 2024 2023 2022 2021 2020 2019 2018 2017 2016 20…" at bounding box center [585, 182] width 100 height 35
select select "2000"
click at [535, 165] on select "(year) 2029 2028 2027 2026 2025 2024 2023 2022 2021 2020 2019 2018 2017 2016 20…" at bounding box center [585, 182] width 100 height 35
click at [767, 184] on input "text" at bounding box center [756, 182] width 190 height 35
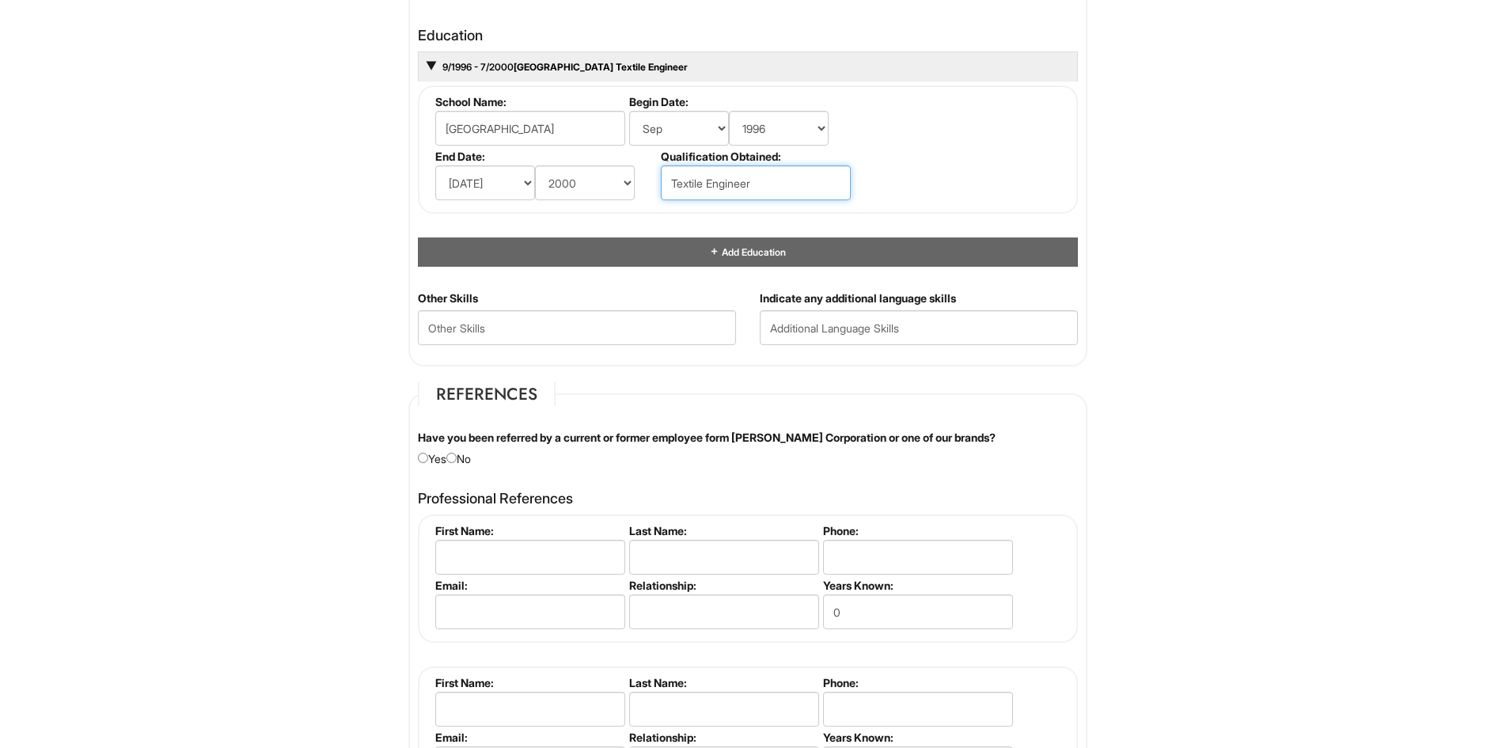
type input "Textile Engineer"
click at [1290, 322] on html "Please Complete This Form 1 2 3 Sr. Shop Manager, EA BLM Roosevelt Fld/Huntingt…" at bounding box center [747, 42] width 1495 height 3091
click at [832, 320] on input "text" at bounding box center [919, 327] width 318 height 35
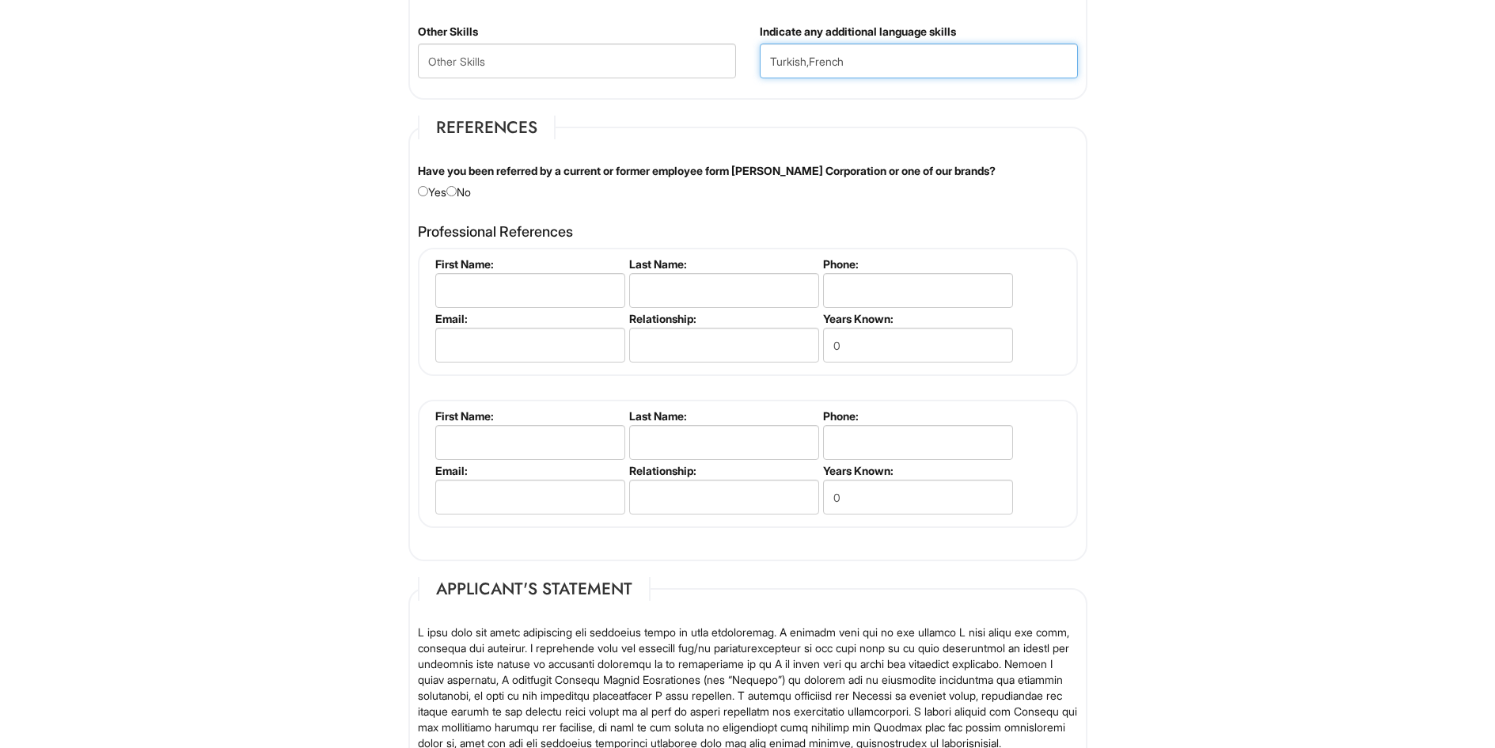
scroll to position [1820, 0]
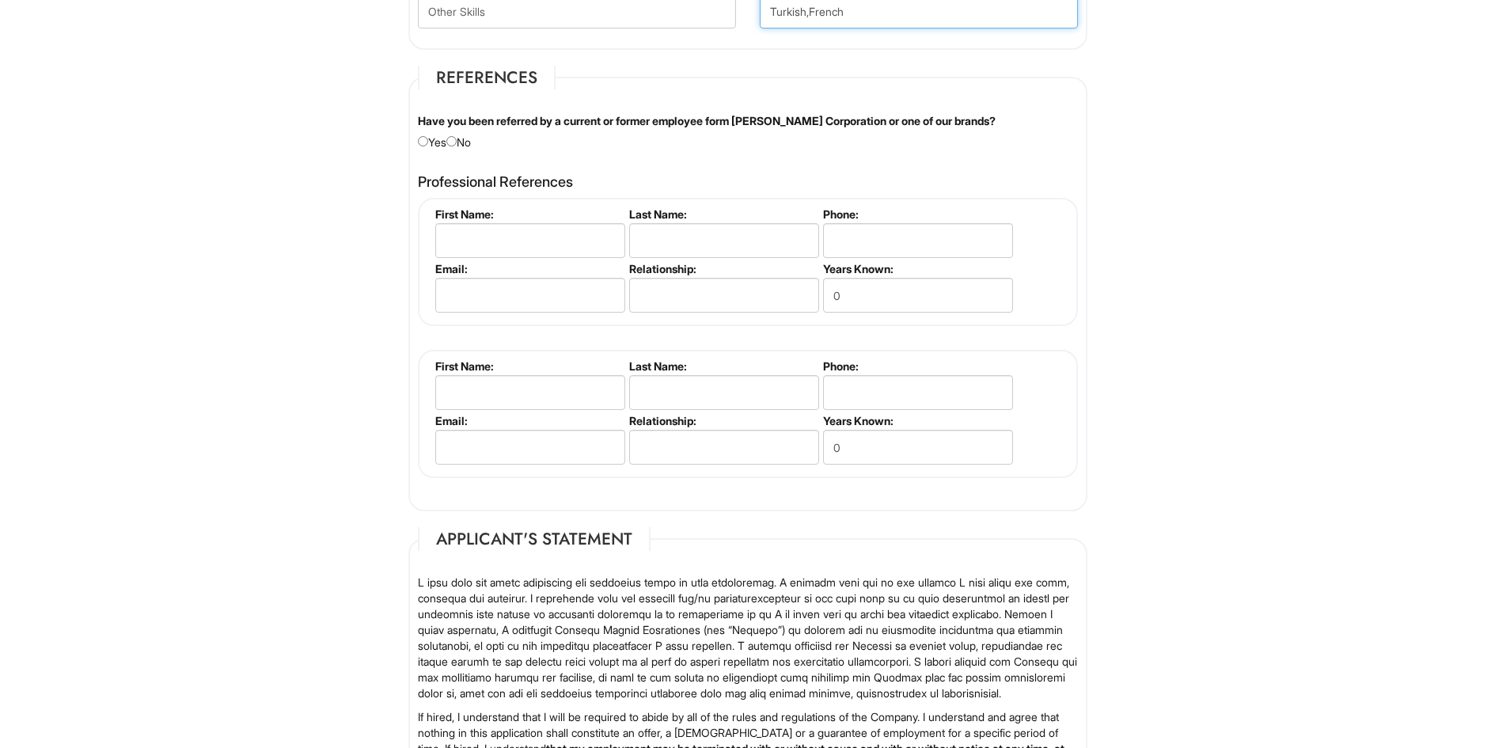
type input "Turkish,French"
click at [453, 142] on input "radio" at bounding box center [451, 141] width 10 height 10
radio input "true"
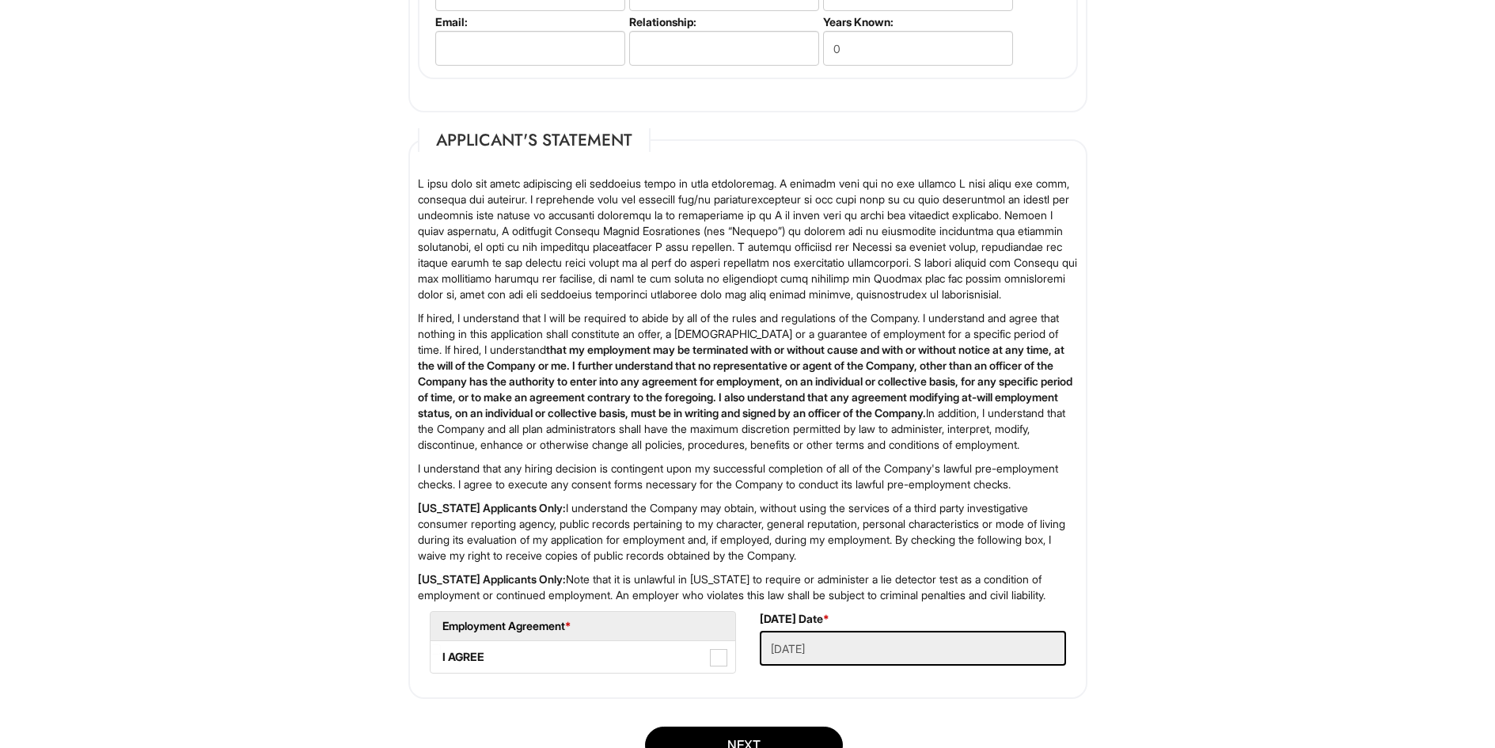
scroll to position [2407, 0]
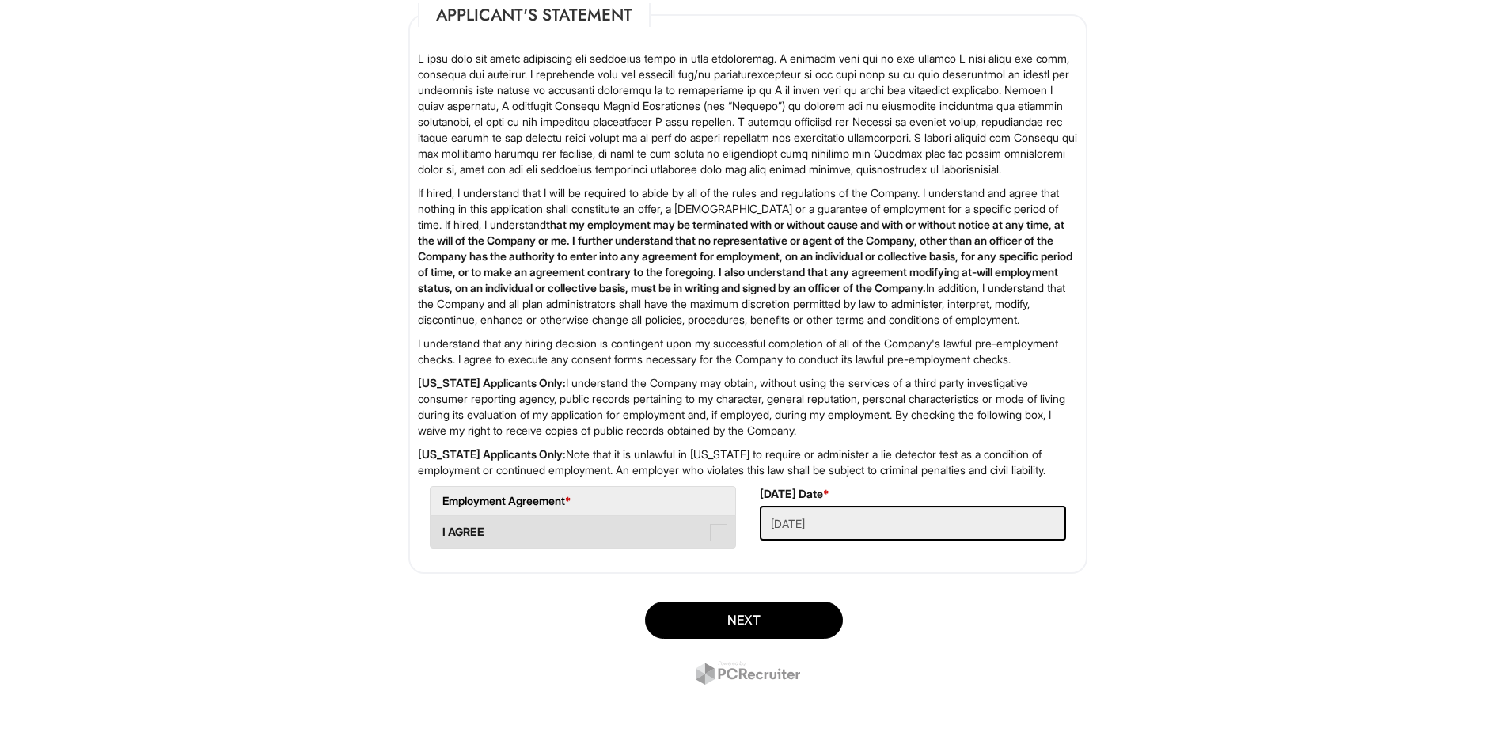
click at [712, 532] on span at bounding box center [718, 532] width 17 height 17
click at [441, 529] on AGREE "I AGREE" at bounding box center [435, 524] width 10 height 10
checkbox AGREE "true"
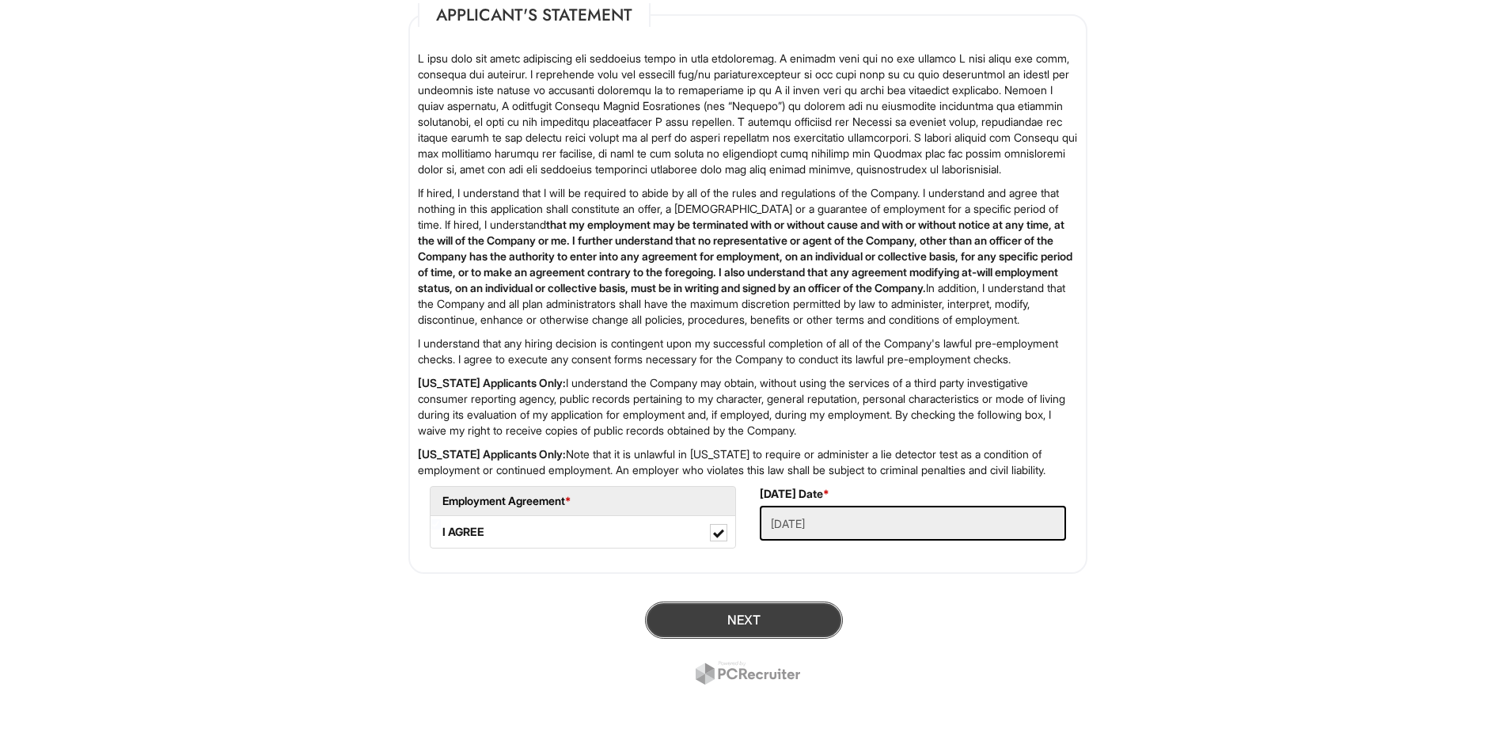
click at [762, 615] on button "Next" at bounding box center [744, 619] width 198 height 37
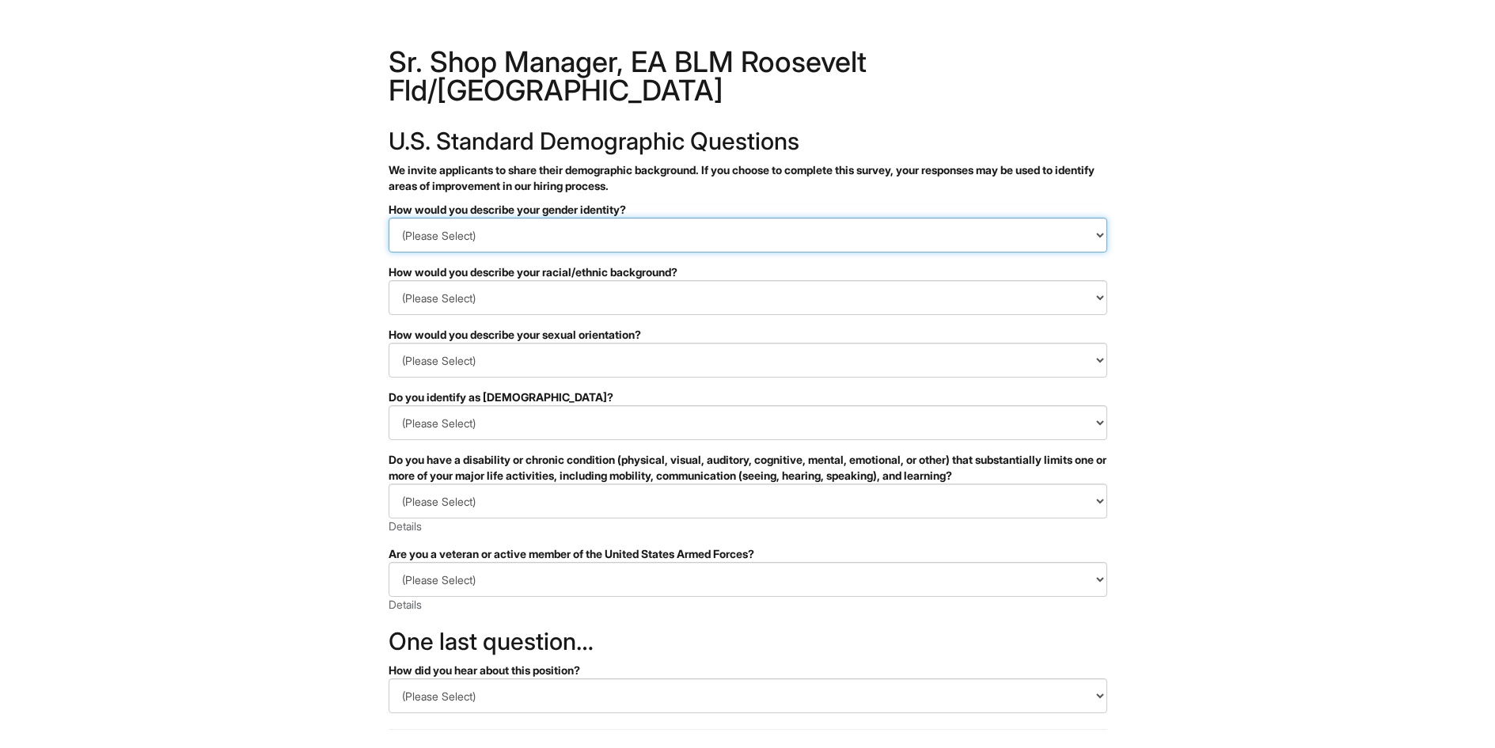
click at [1098, 218] on select "(Please Select) Man Woman [DEMOGRAPHIC_DATA] I prefer to self-describe I don't …" at bounding box center [747, 235] width 718 height 35
select select "Woman"
click at [388, 218] on select "(Please Select) Man Woman [DEMOGRAPHIC_DATA] I prefer to self-describe I don't …" at bounding box center [747, 235] width 718 height 35
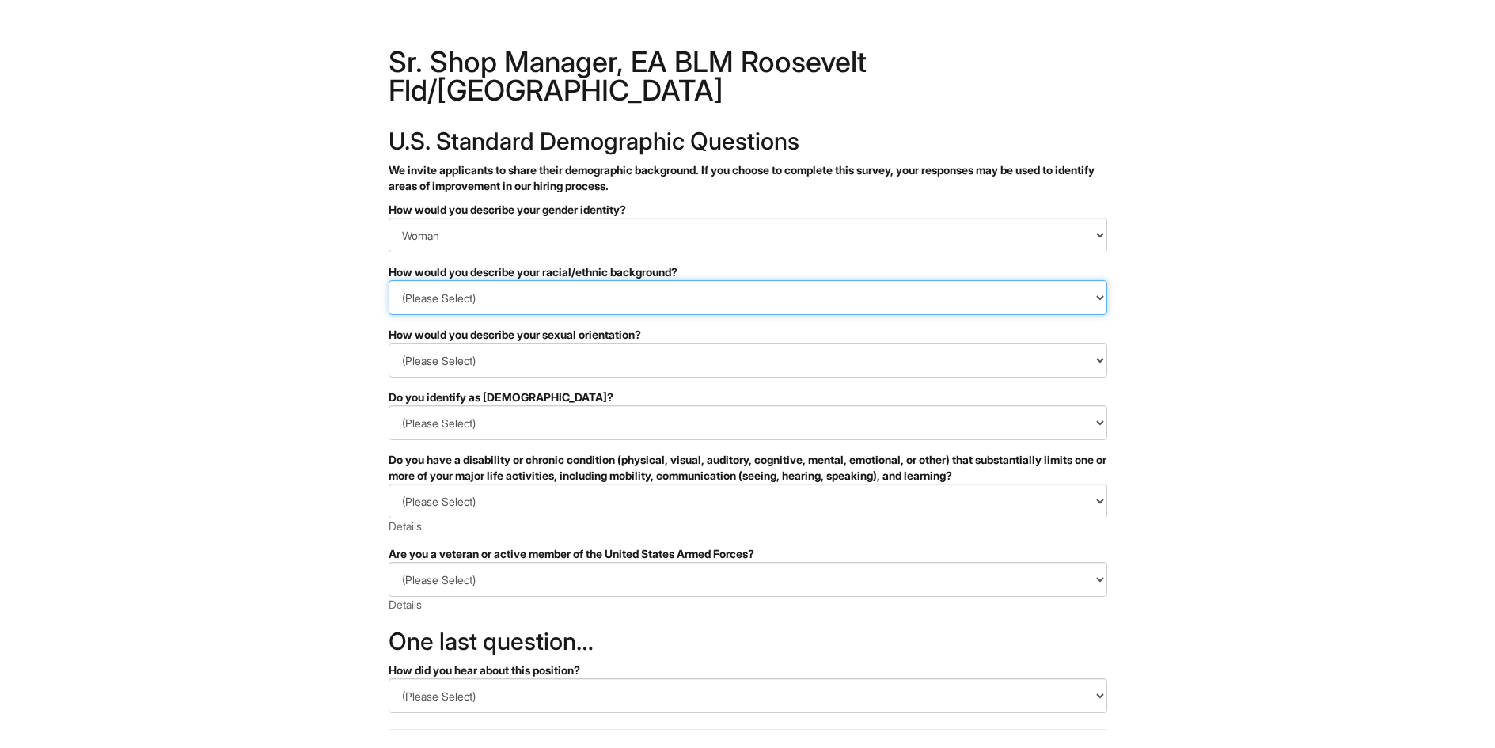
click at [1064, 280] on select "(Please Select) [DEMOGRAPHIC_DATA] or of [DEMOGRAPHIC_DATA] descent [DEMOGRAPHI…" at bounding box center [747, 297] width 718 height 35
select select "White or European"
click at [388, 280] on select "(Please Select) [DEMOGRAPHIC_DATA] or of [DEMOGRAPHIC_DATA] descent [DEMOGRAPHI…" at bounding box center [747, 297] width 718 height 35
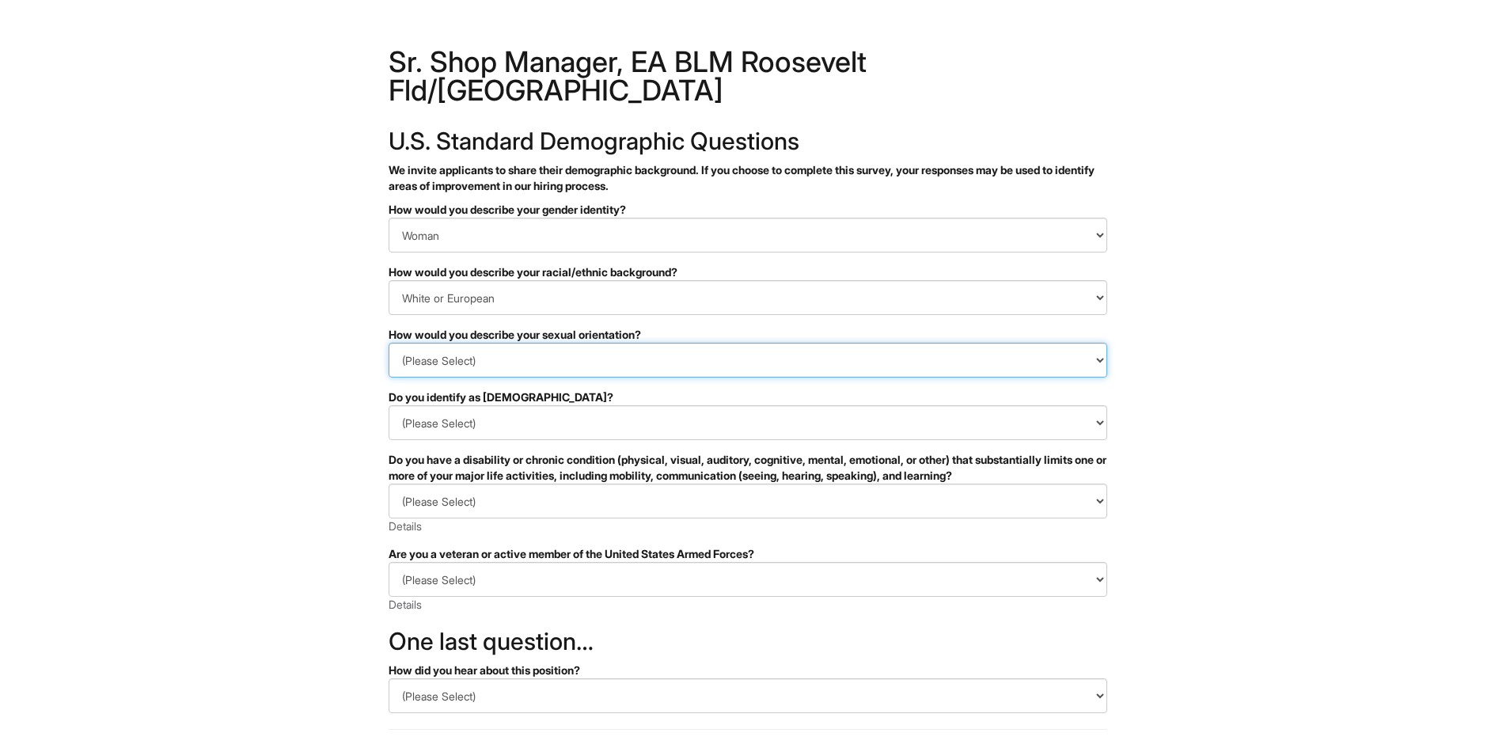
click at [1027, 343] on select "(Please Select) [DEMOGRAPHIC_DATA] [DEMOGRAPHIC_DATA] and/or [DEMOGRAPHIC_DATA]…" at bounding box center [747, 360] width 718 height 35
select select "[DEMOGRAPHIC_DATA]"
click at [388, 343] on select "(Please Select) [DEMOGRAPHIC_DATA] [DEMOGRAPHIC_DATA] and/or [DEMOGRAPHIC_DATA]…" at bounding box center [747, 360] width 718 height 35
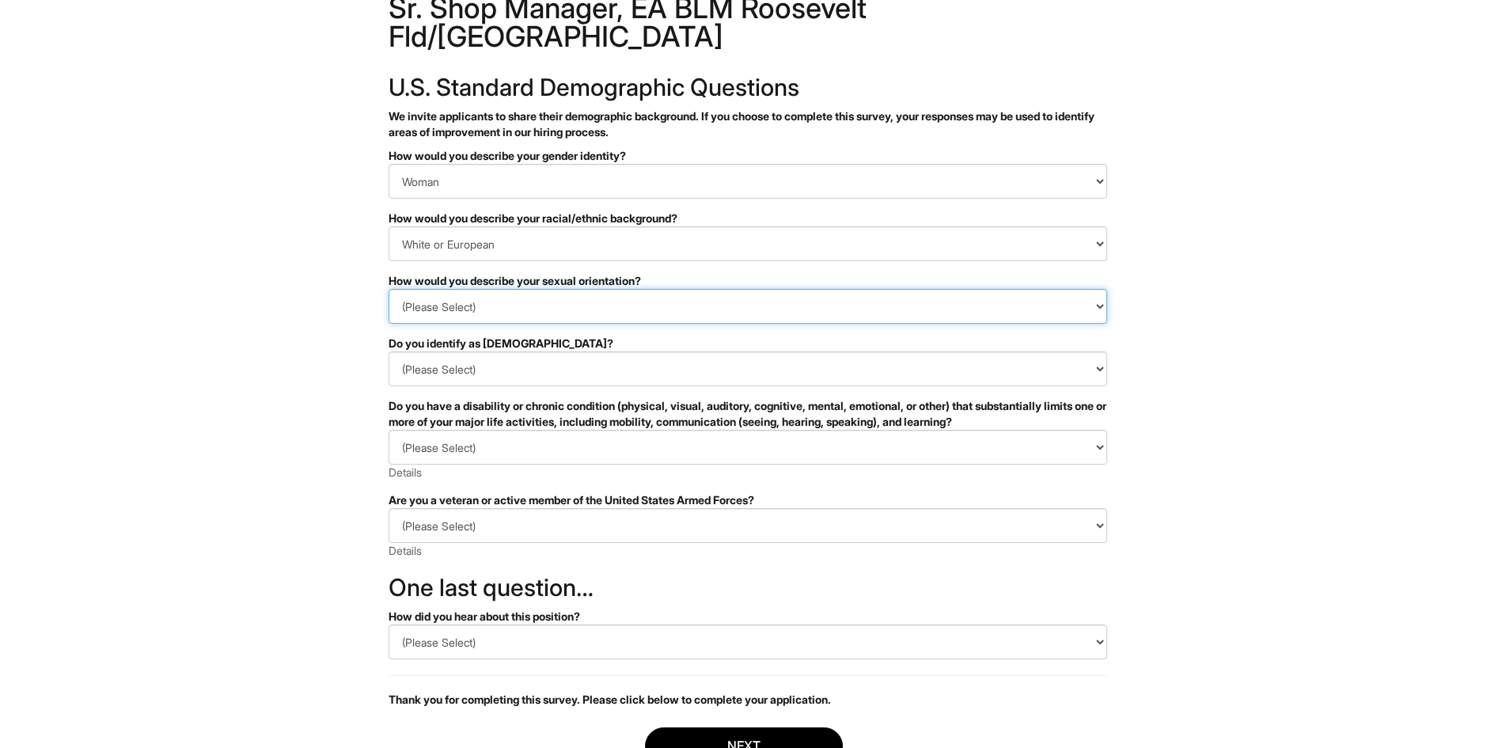
scroll to position [79, 0]
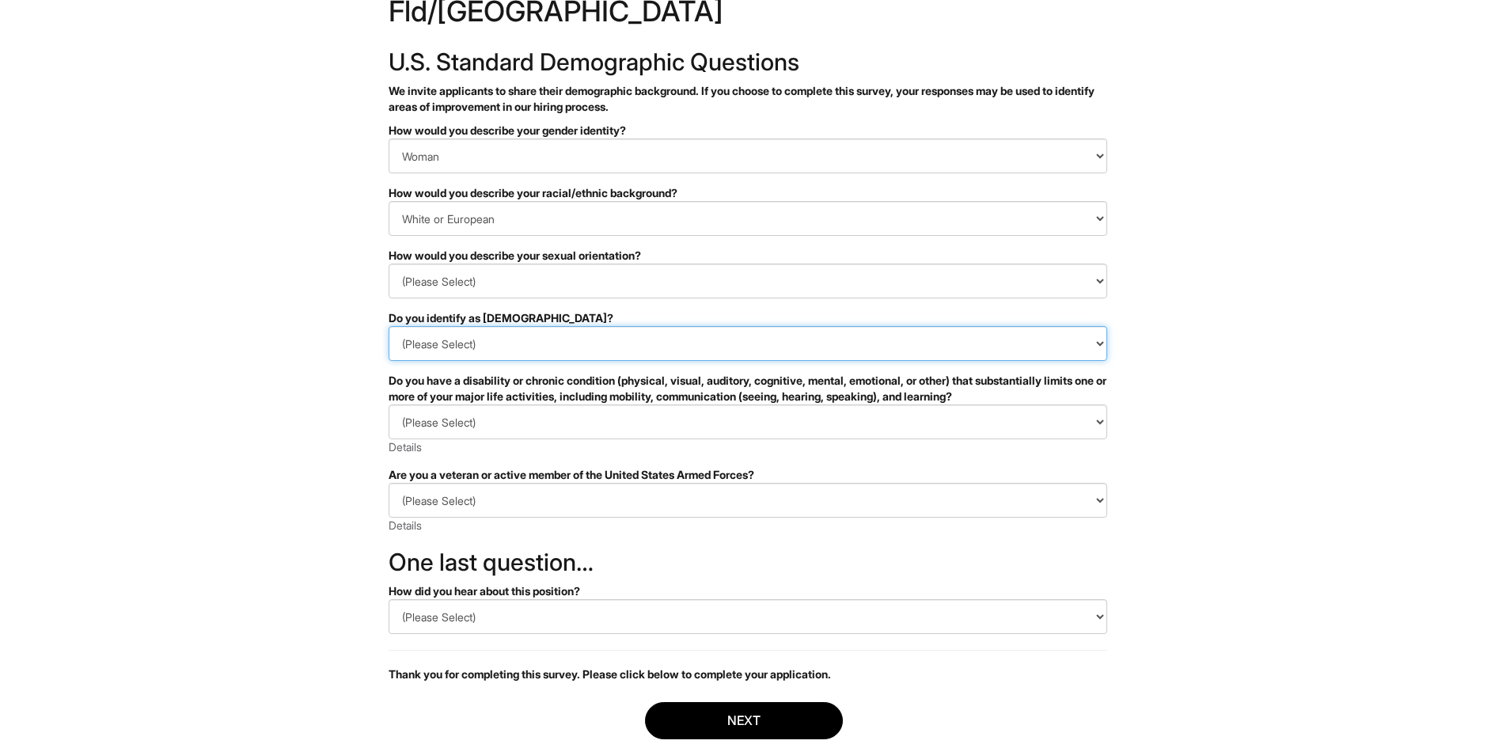
click at [851, 326] on select "(Please Select) Yes No I prefer to self-describe I don't wish to answer" at bounding box center [747, 343] width 718 height 35
select select "No"
click at [388, 326] on select "(Please Select) Yes No I prefer to self-describe I don't wish to answer" at bounding box center [747, 343] width 718 height 35
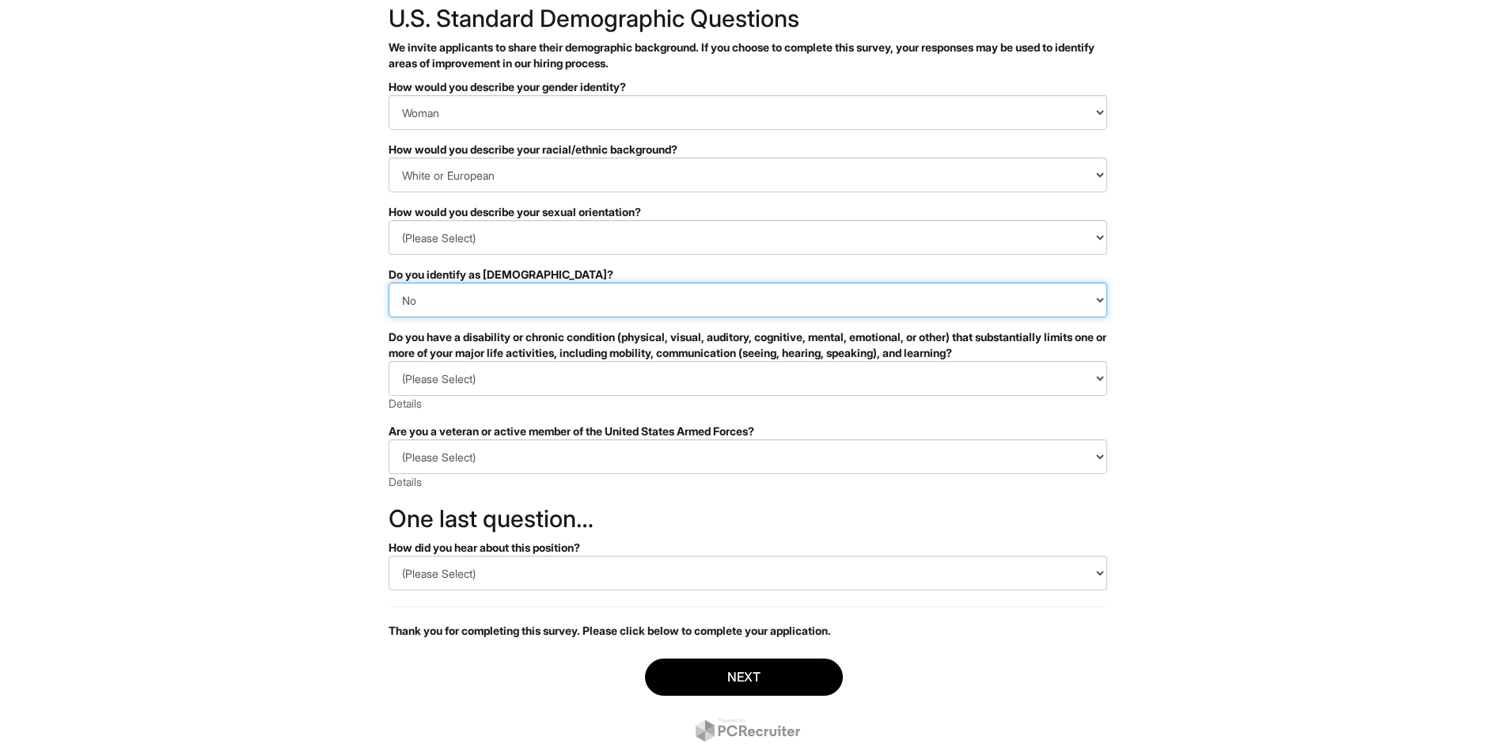
scroll to position [143, 0]
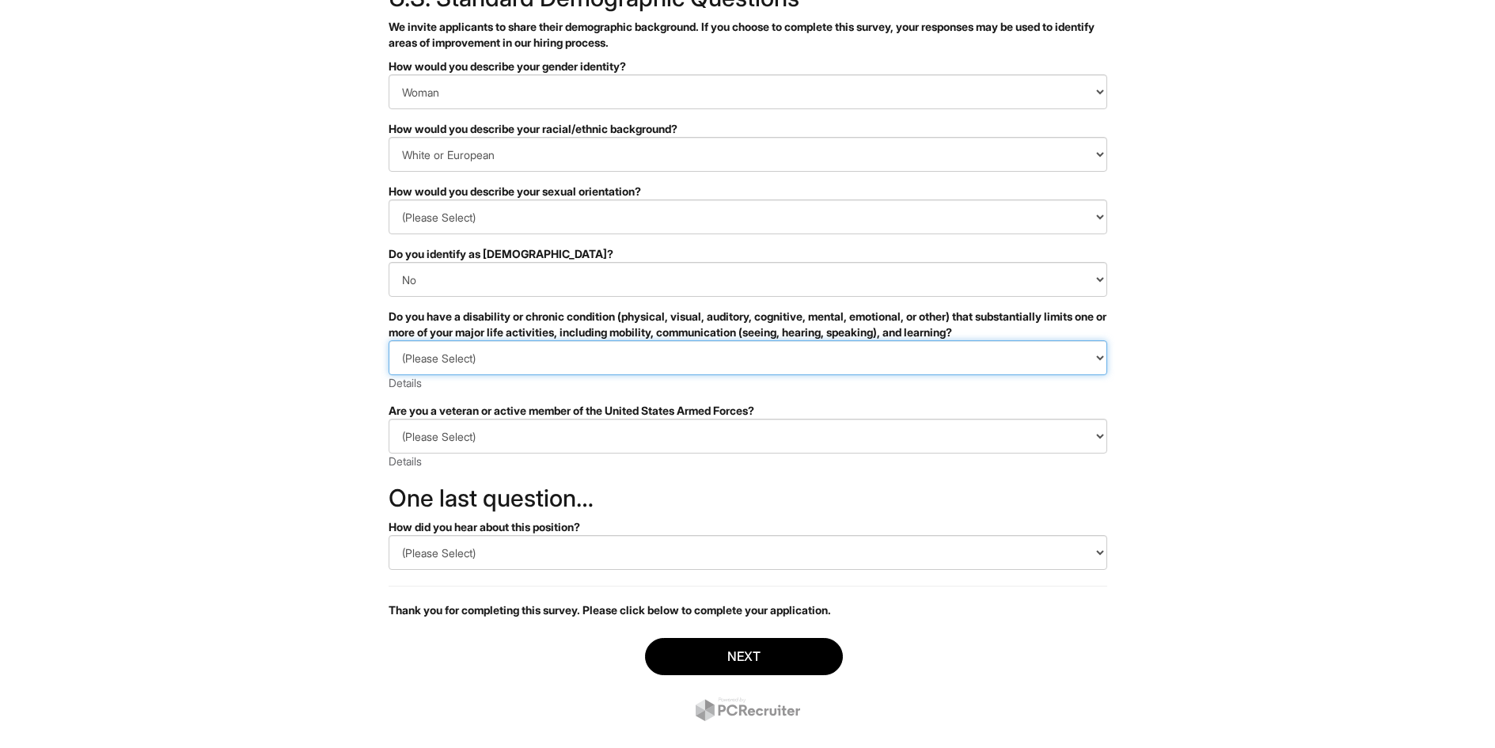
click at [786, 340] on select "(Please Select) YES, I HAVE A DISABILITY (or previously had a disability) NO, I…" at bounding box center [747, 357] width 718 height 35
select select "NO, I DON'T HAVE A DISABILITY"
click at [388, 340] on select "(Please Select) YES, I HAVE A DISABILITY (or previously had a disability) NO, I…" at bounding box center [747, 357] width 718 height 35
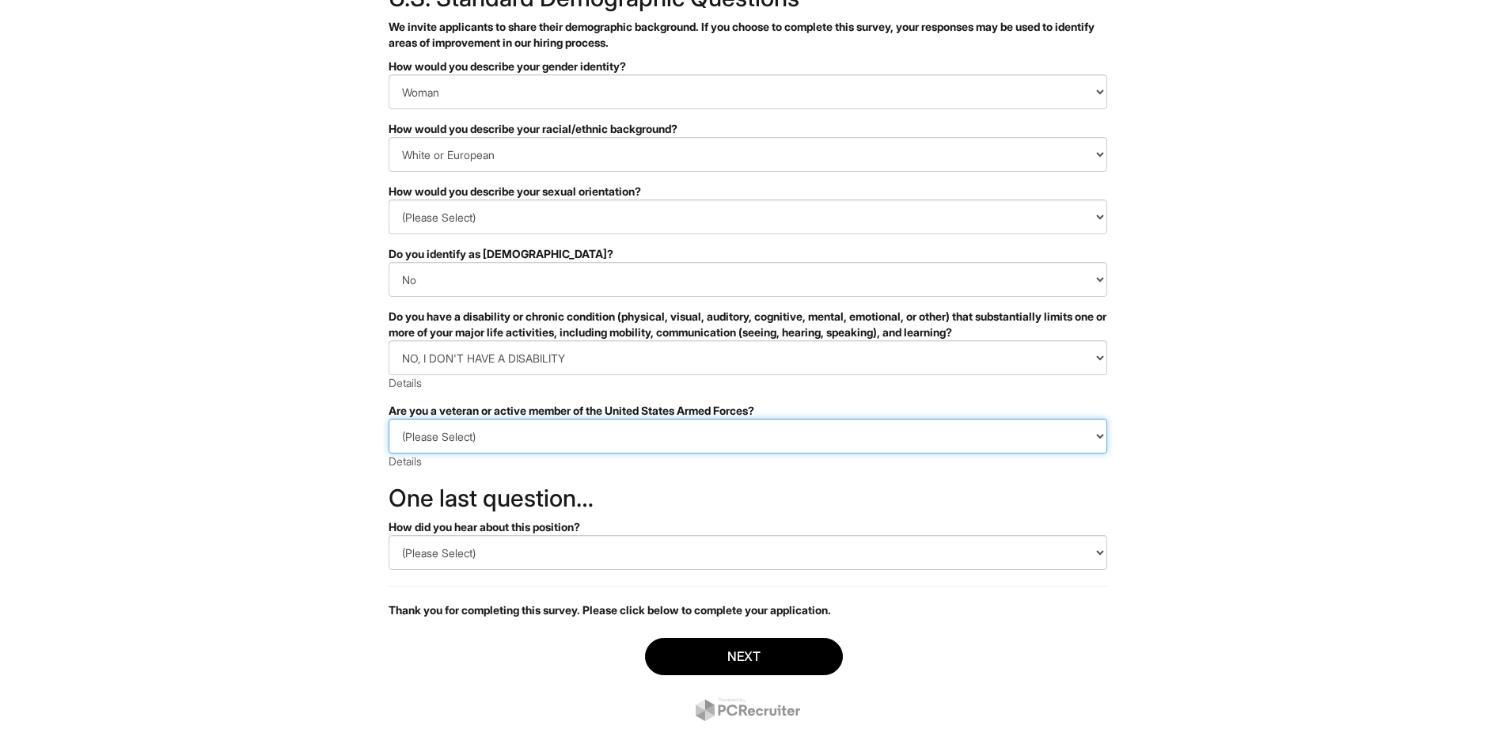
click at [785, 419] on select "(Please Select) I IDENTIFY AS ONE OR MORE OF THE CLASSIFICATIONS OF PROTECTED V…" at bounding box center [747, 436] width 718 height 35
select select "I AM NOT A PROTECTED VETERAN"
click at [388, 419] on select "(Please Select) I IDENTIFY AS ONE OR MORE OF THE CLASSIFICATIONS OF PROTECTED V…" at bounding box center [747, 436] width 718 height 35
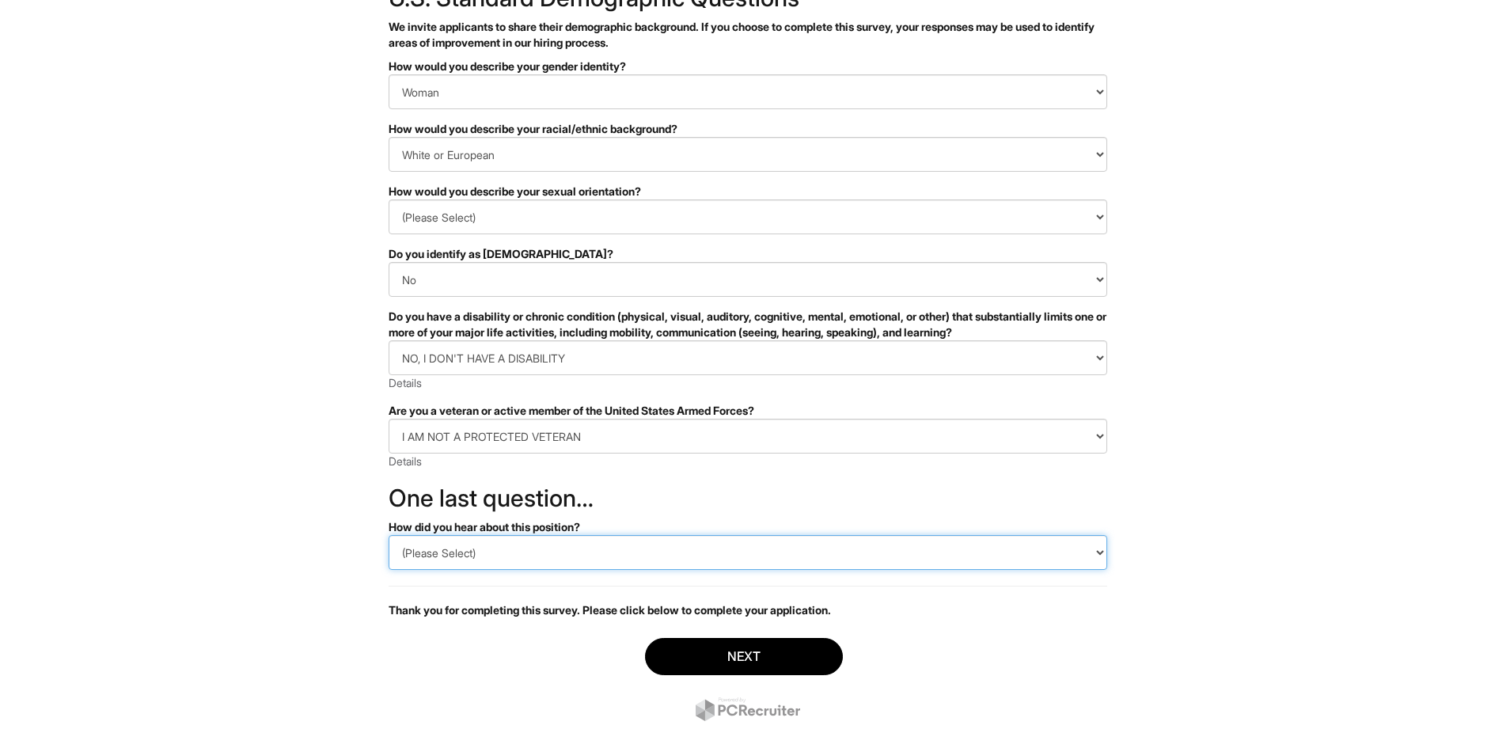
click at [756, 535] on select "(Please Select) CareerBuilder Indeed LinkedIn Monster Referral Other" at bounding box center [747, 552] width 718 height 35
click at [748, 535] on select "(Please Select) CareerBuilder Indeed LinkedIn Monster Referral Other" at bounding box center [747, 552] width 718 height 35
select select "LinkedIn"
click at [388, 535] on select "(Please Select) CareerBuilder Indeed LinkedIn Monster Referral Other" at bounding box center [747, 552] width 718 height 35
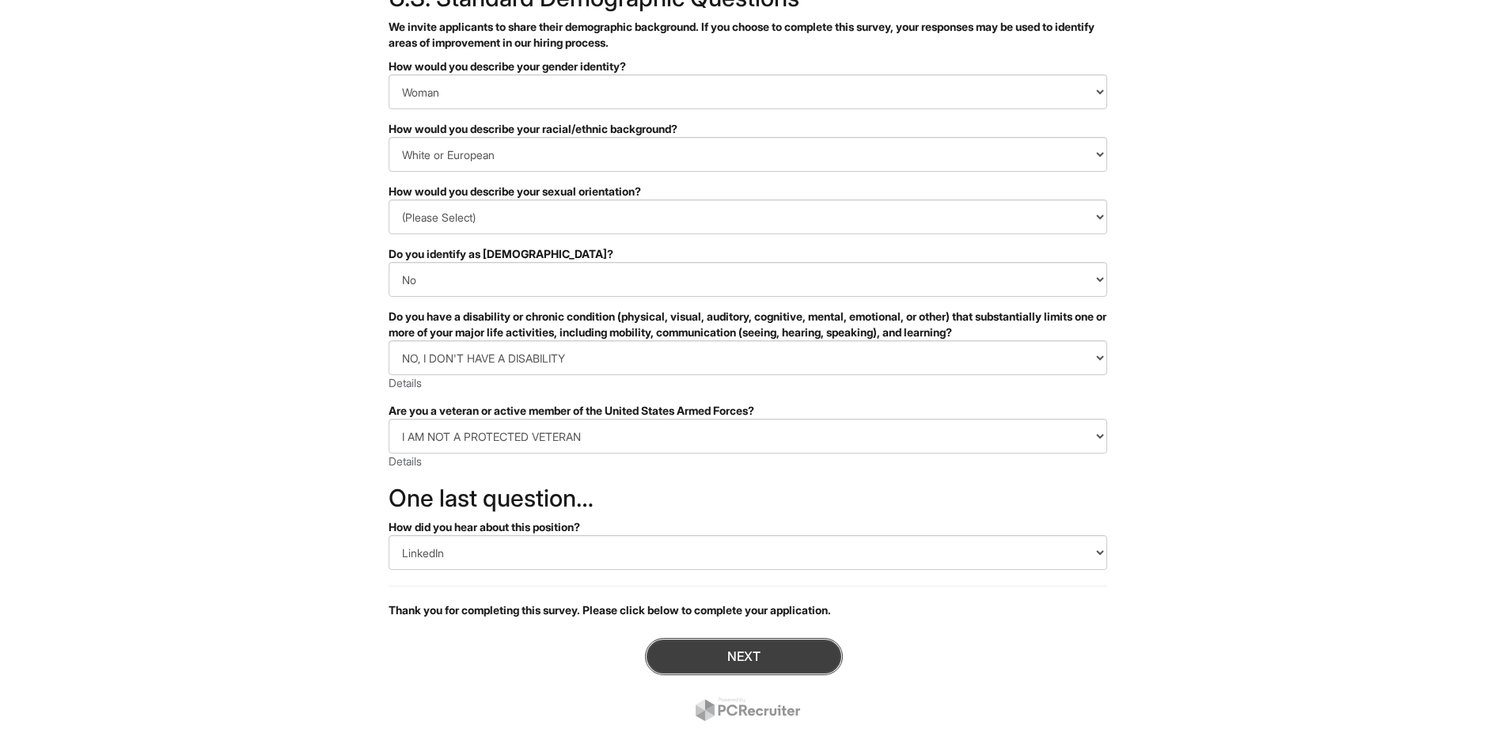
click at [782, 638] on button "Next" at bounding box center [744, 656] width 198 height 37
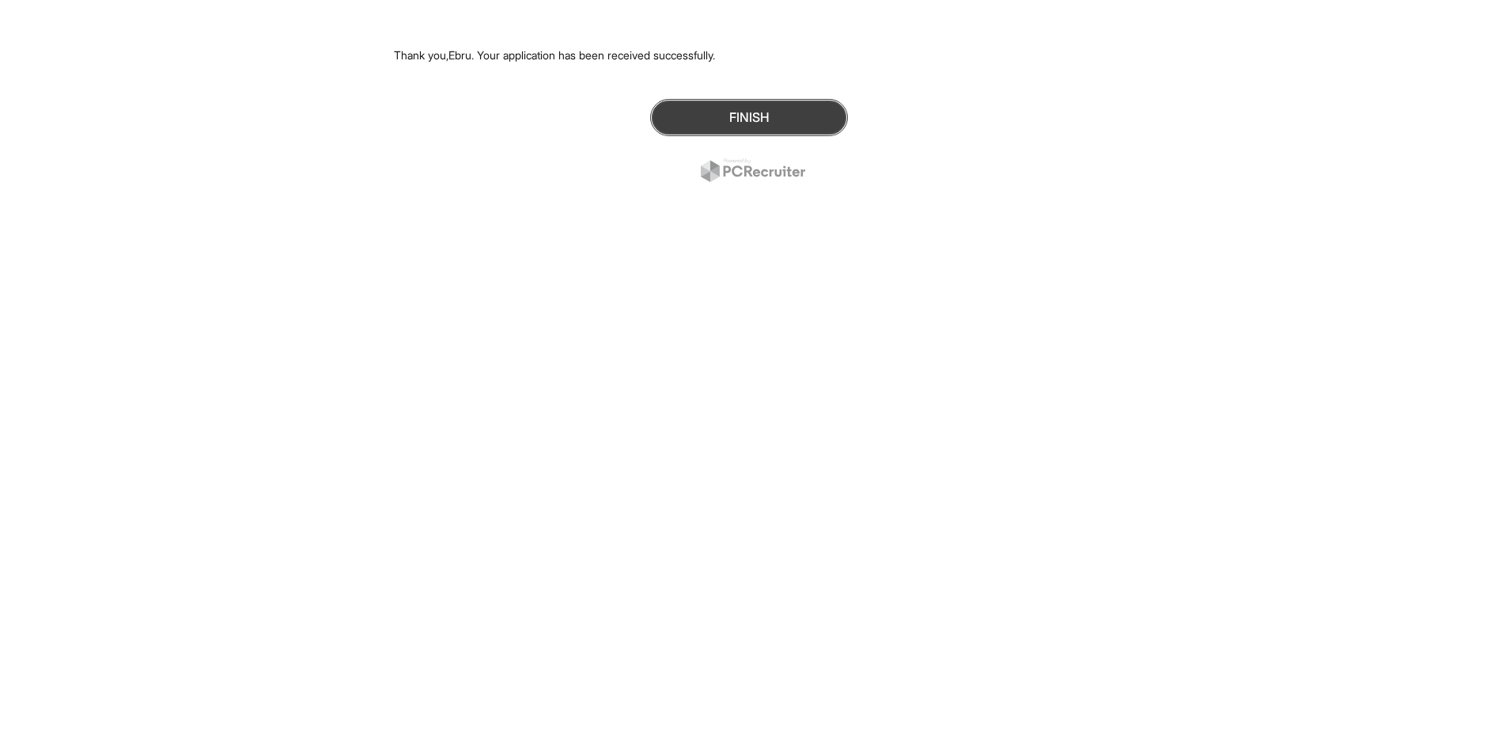
click at [709, 122] on button "Finish" at bounding box center [749, 117] width 198 height 37
